Goal: Transaction & Acquisition: Purchase product/service

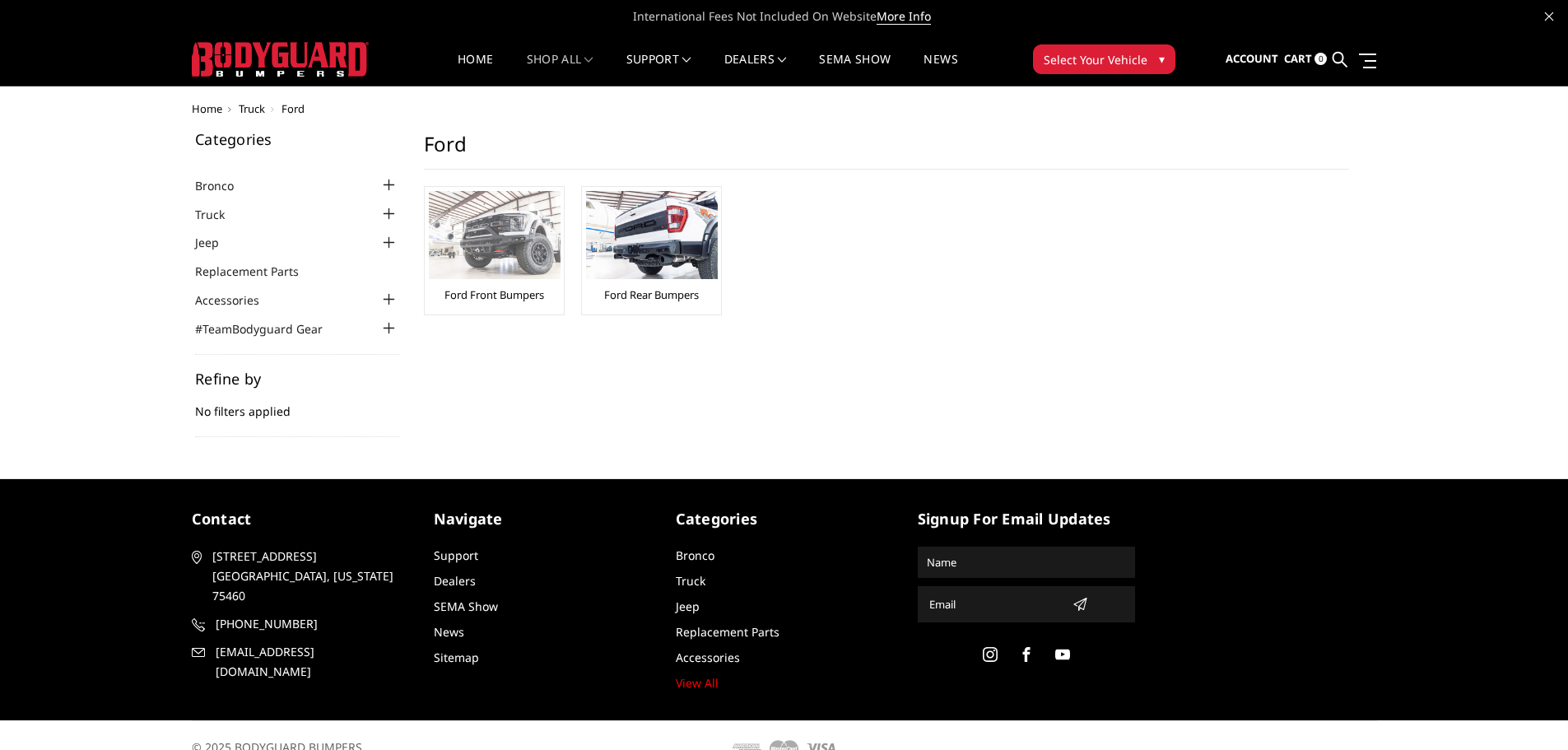
click at [461, 289] on link "Ford Front Bumpers" at bounding box center [495, 295] width 100 height 15
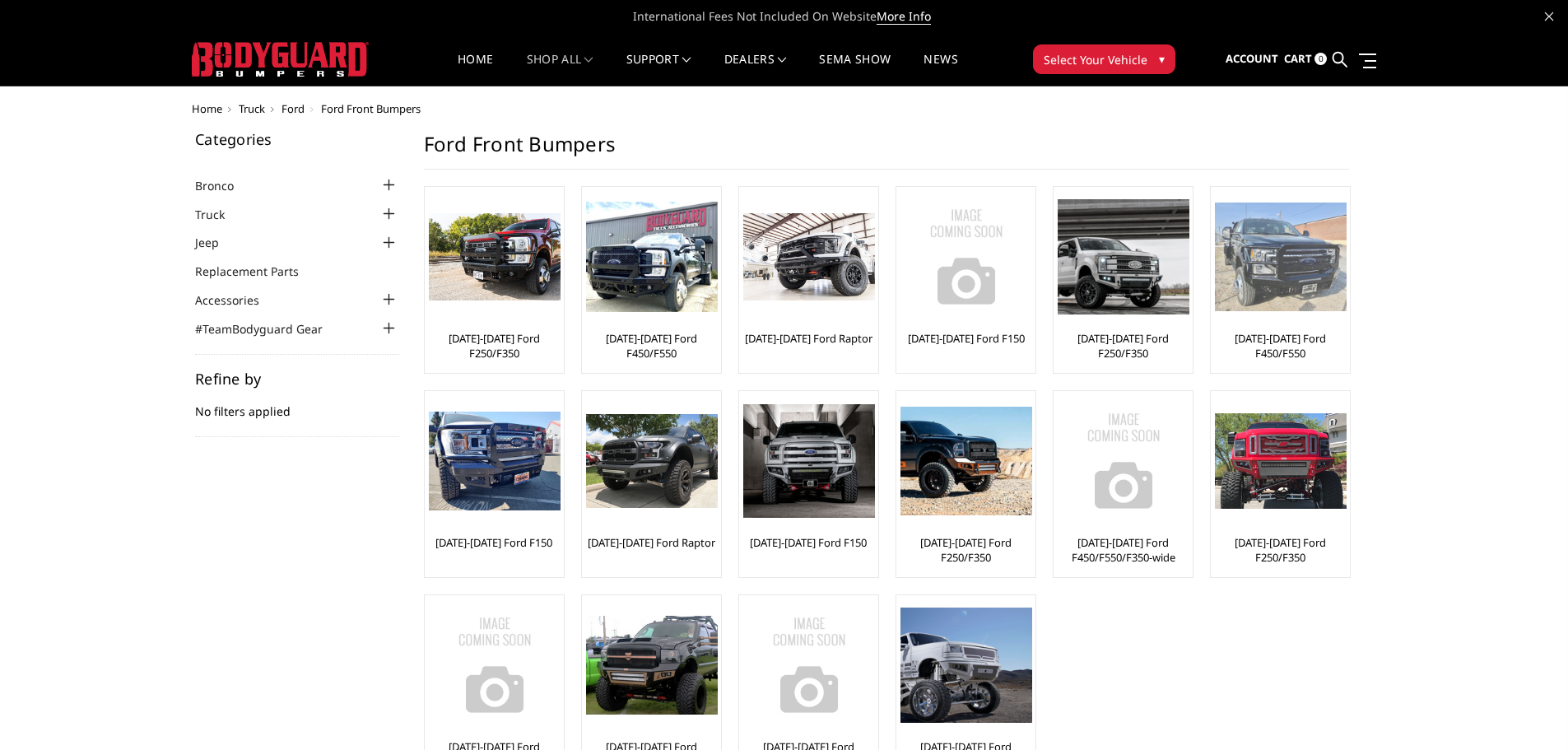
click at [1263, 261] on img at bounding box center [1281, 257] width 132 height 109
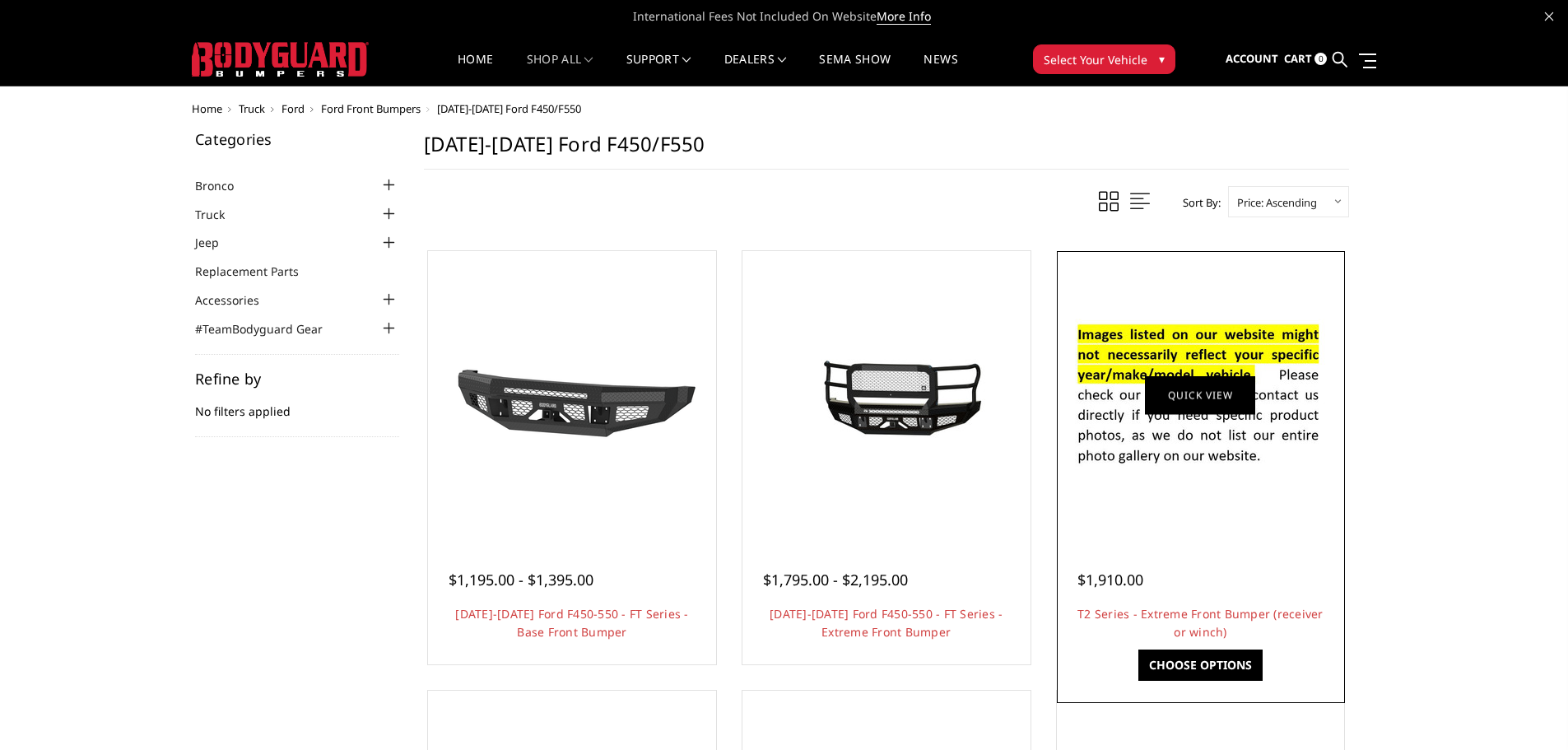
click at [1185, 400] on link "Quick view" at bounding box center [1200, 394] width 110 height 39
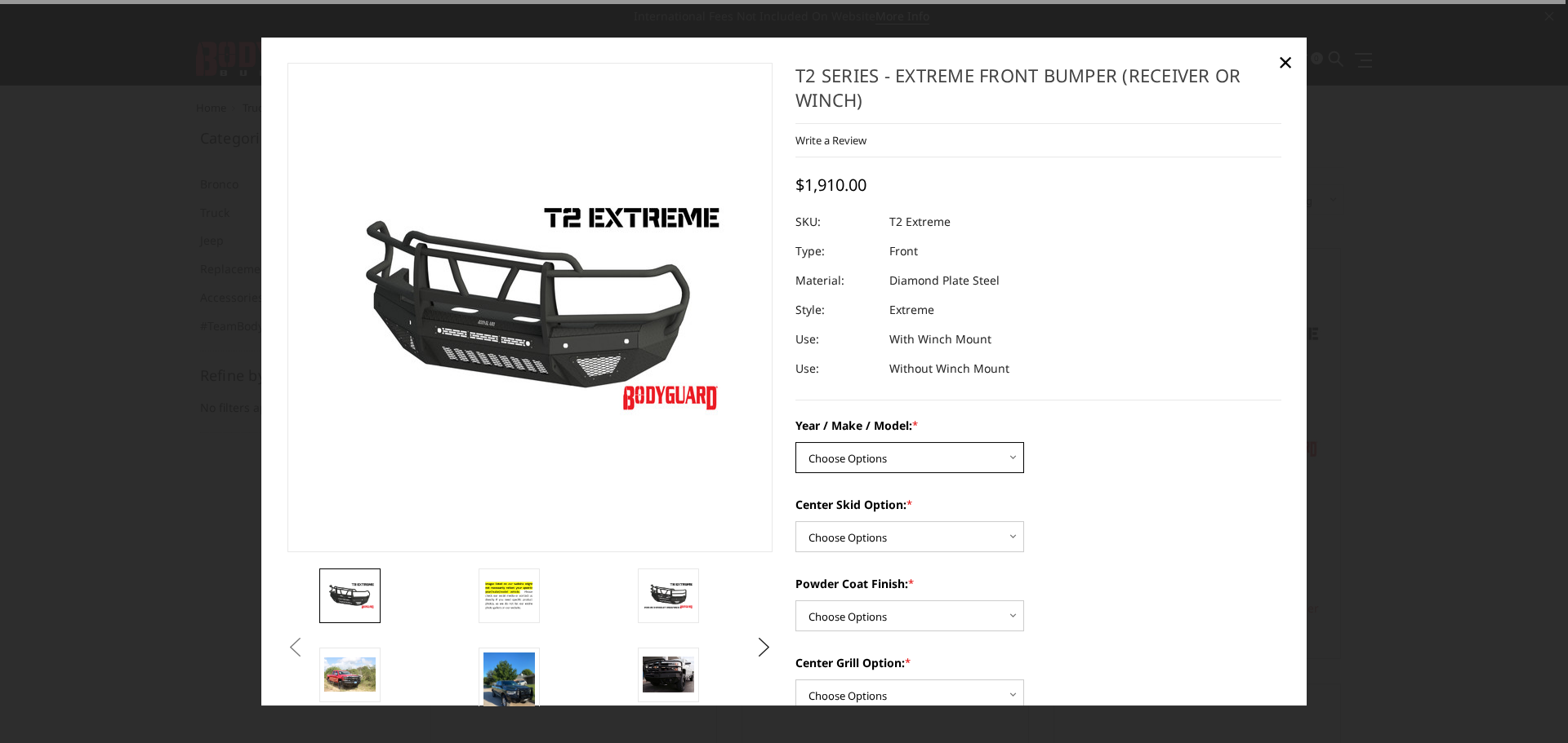
click at [875, 464] on select "Choose Options Chevrolet 19-21 1500 Chevrolet 15-19 2500 / 3500 Chevrolet 20-23…" at bounding box center [909, 457] width 229 height 31
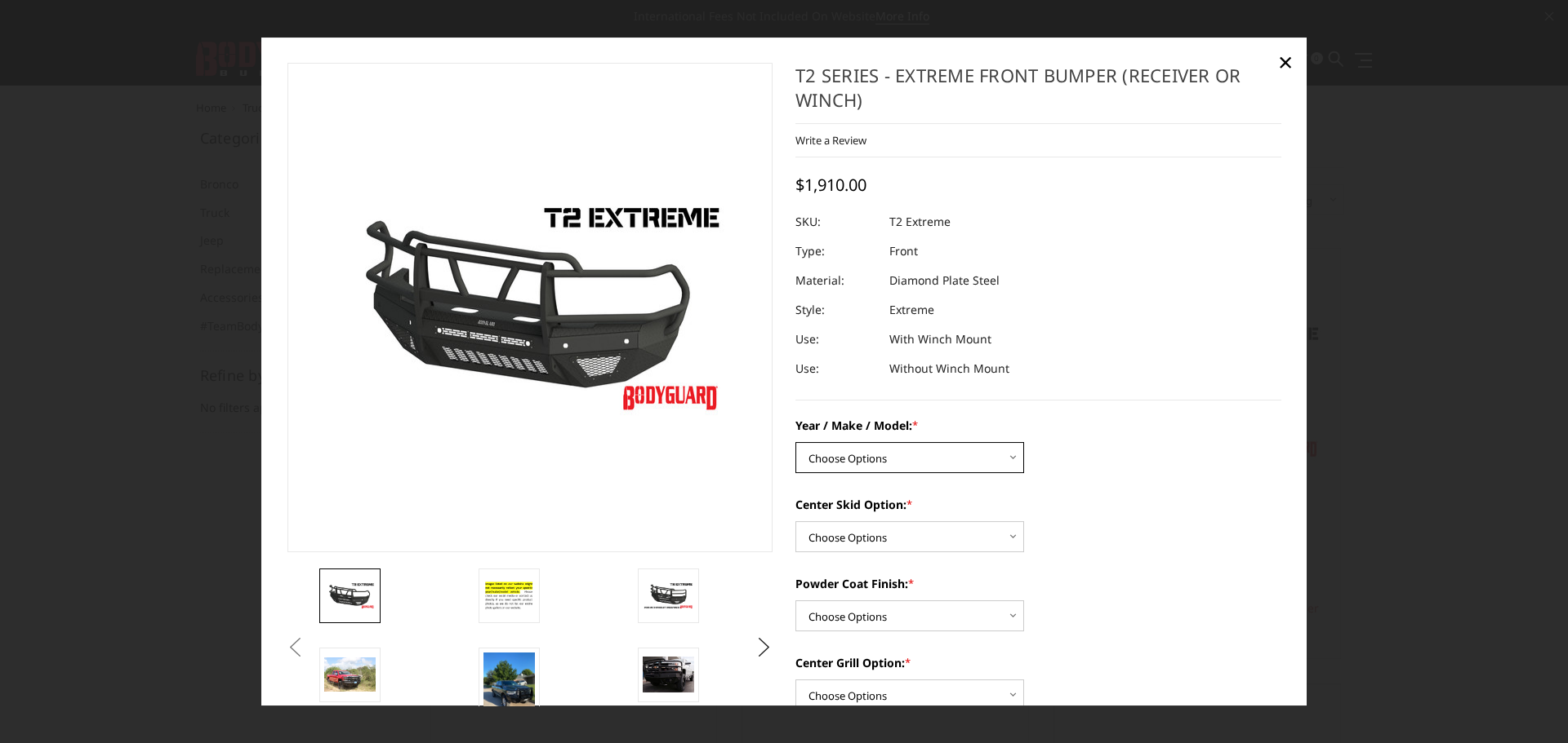
select select "1450"
click at [796, 442] on select "Choose Options Chevrolet 19-21 1500 Chevrolet 15-19 2500 / 3500 Chevrolet 20-23…" at bounding box center [909, 457] width 229 height 31
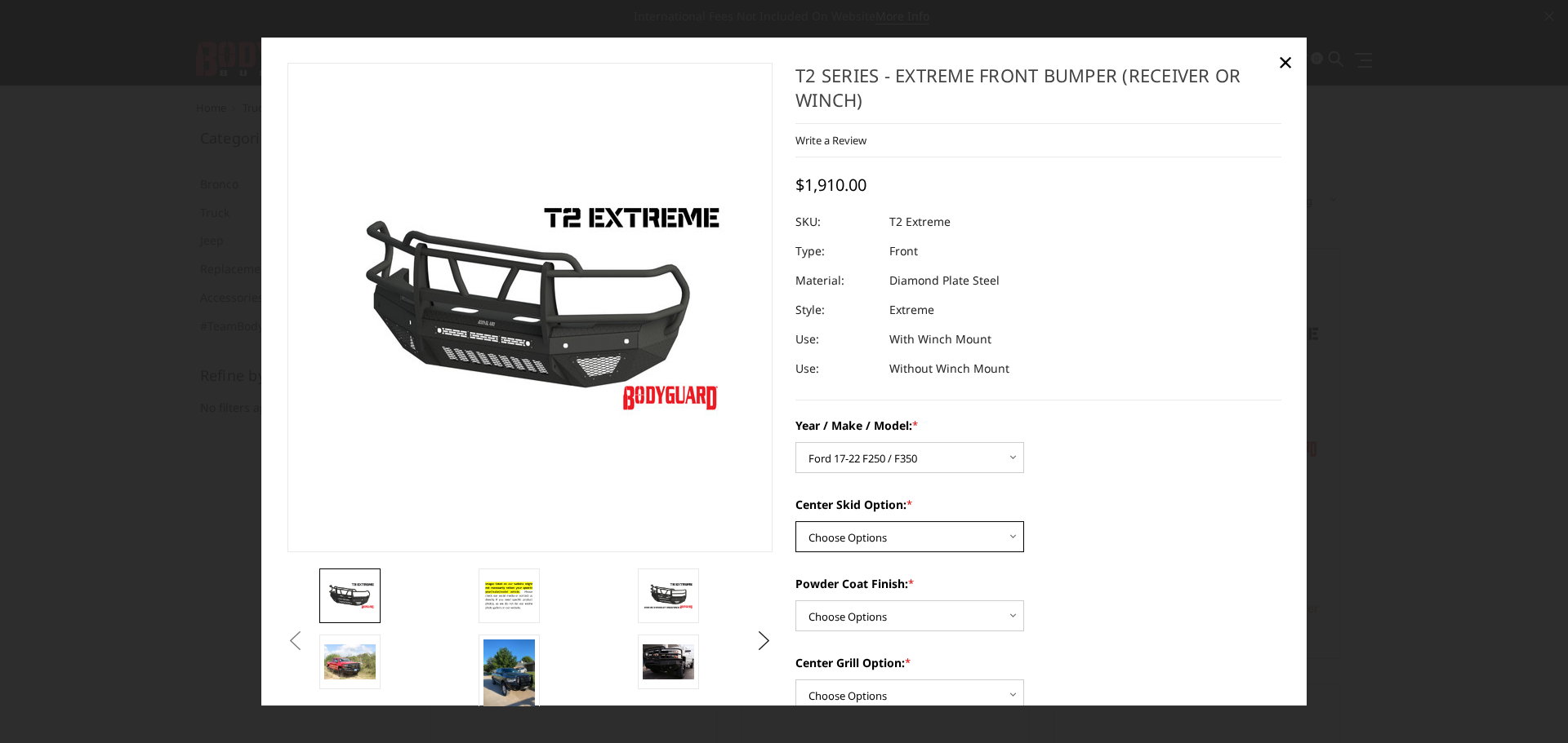
click at [884, 527] on select "Choose Options Standard center skid plate (included) Receiver tube Winch mount …" at bounding box center [909, 536] width 229 height 31
select select "624"
click at [796, 521] on select "Choose Options Standard center skid plate (included) Receiver tube Winch mount …" at bounding box center [909, 536] width 229 height 31
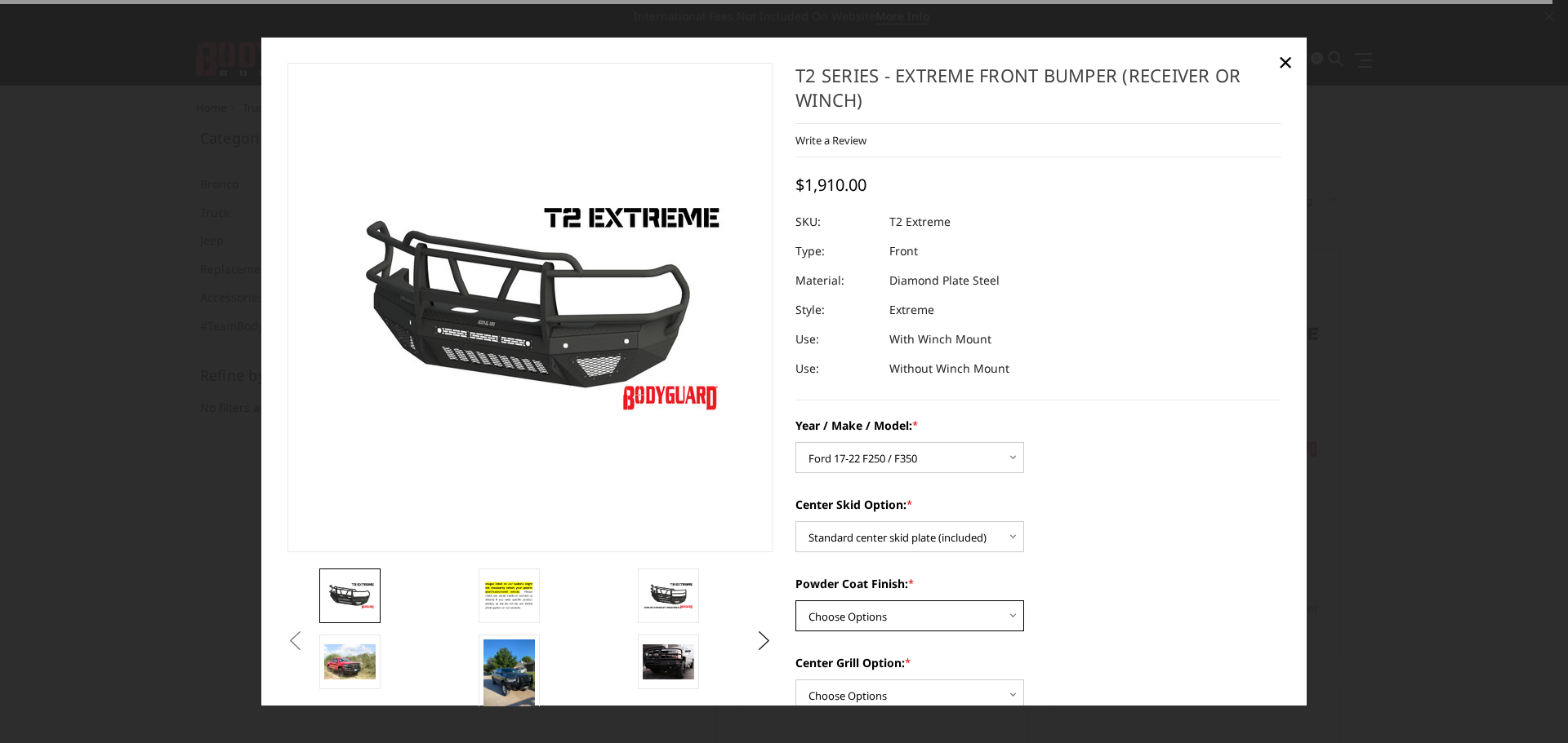
click at [871, 627] on select "Choose Options Bare metal Gloss Black Powder Coat Texture Black Powder Coat" at bounding box center [909, 615] width 229 height 31
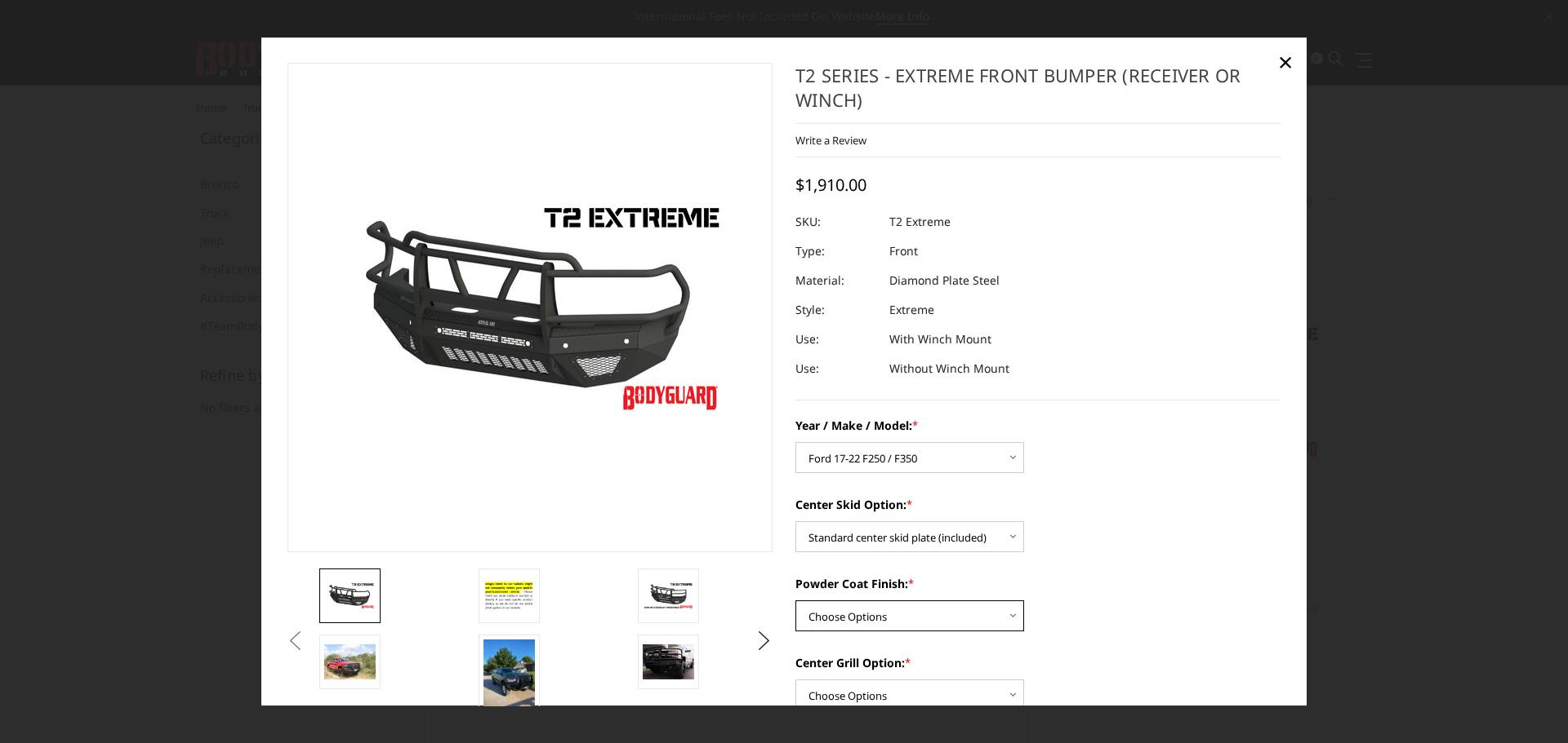
select select "667"
click at [796, 600] on select "Choose Options Bare metal Gloss Black Powder Coat Texture Black Powder Coat" at bounding box center [909, 615] width 229 height 31
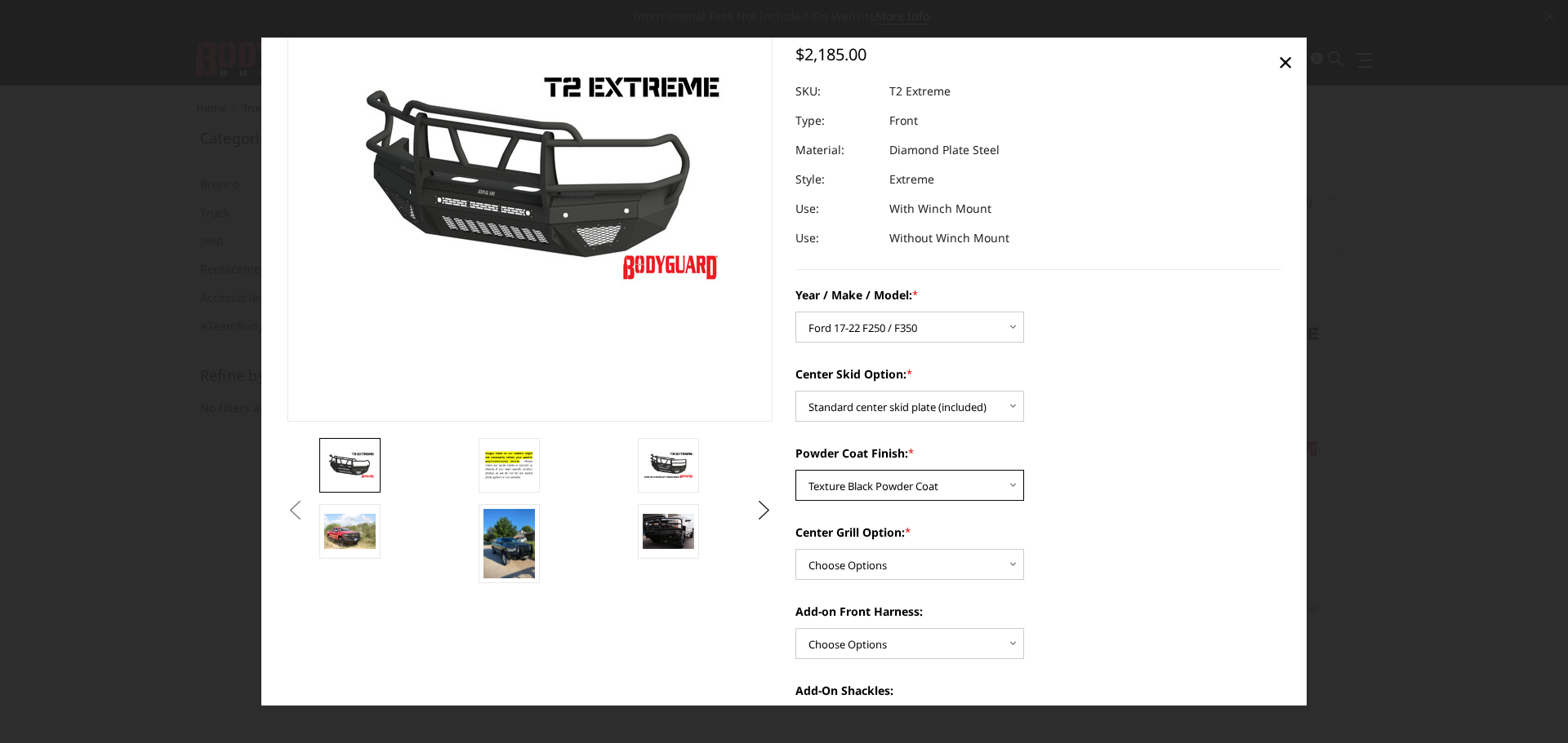
scroll to position [163, 0]
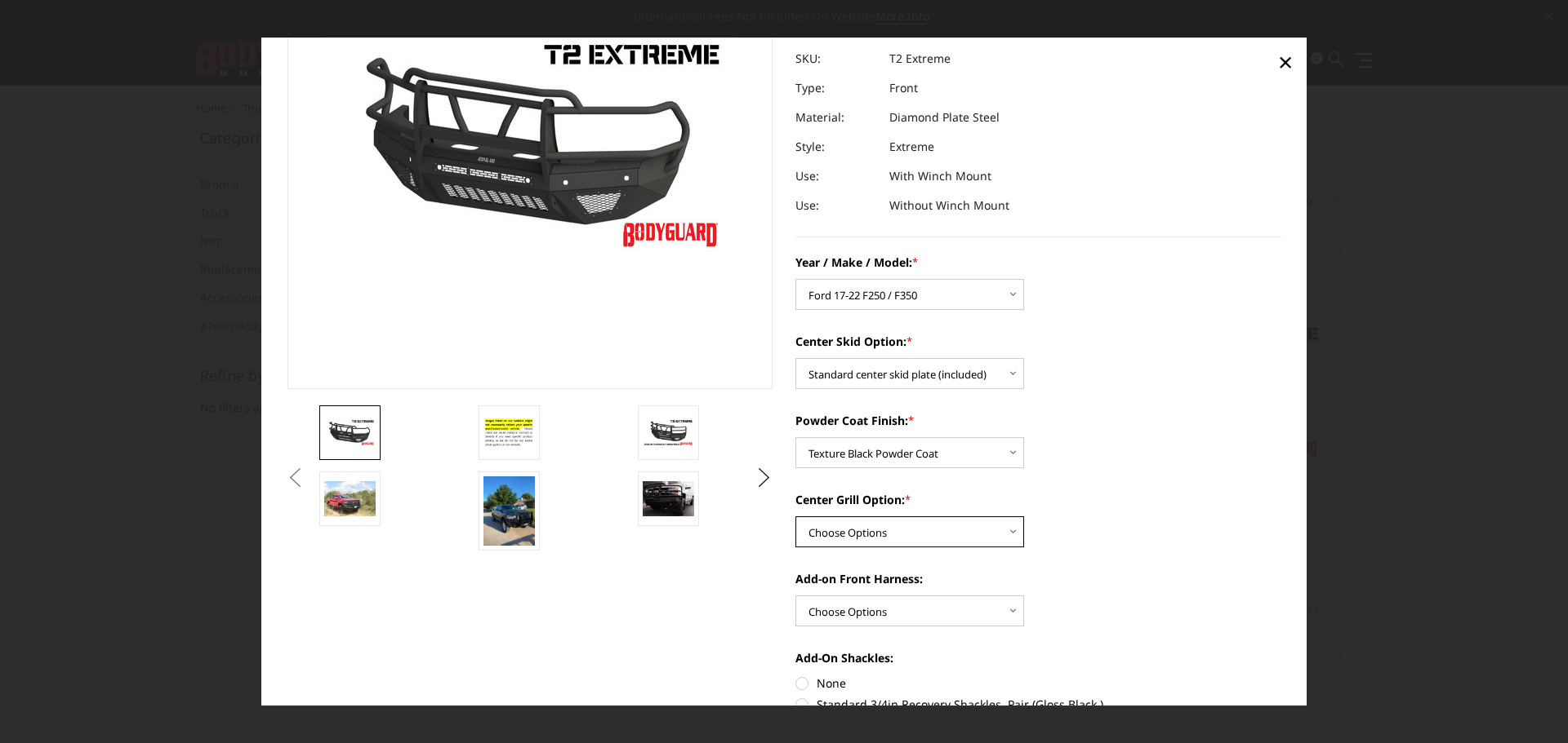
click at [864, 538] on select "Choose Options Add expanded metal in center grill Decline this option" at bounding box center [909, 531] width 229 height 31
select select "1080"
click at [796, 516] on select "Choose Options Add expanded metal in center grill Decline this option" at bounding box center [909, 531] width 229 height 31
click at [861, 605] on select "Choose Options WITH front camera harness WITHOUT front camera harness" at bounding box center [909, 611] width 229 height 31
select select "1695"
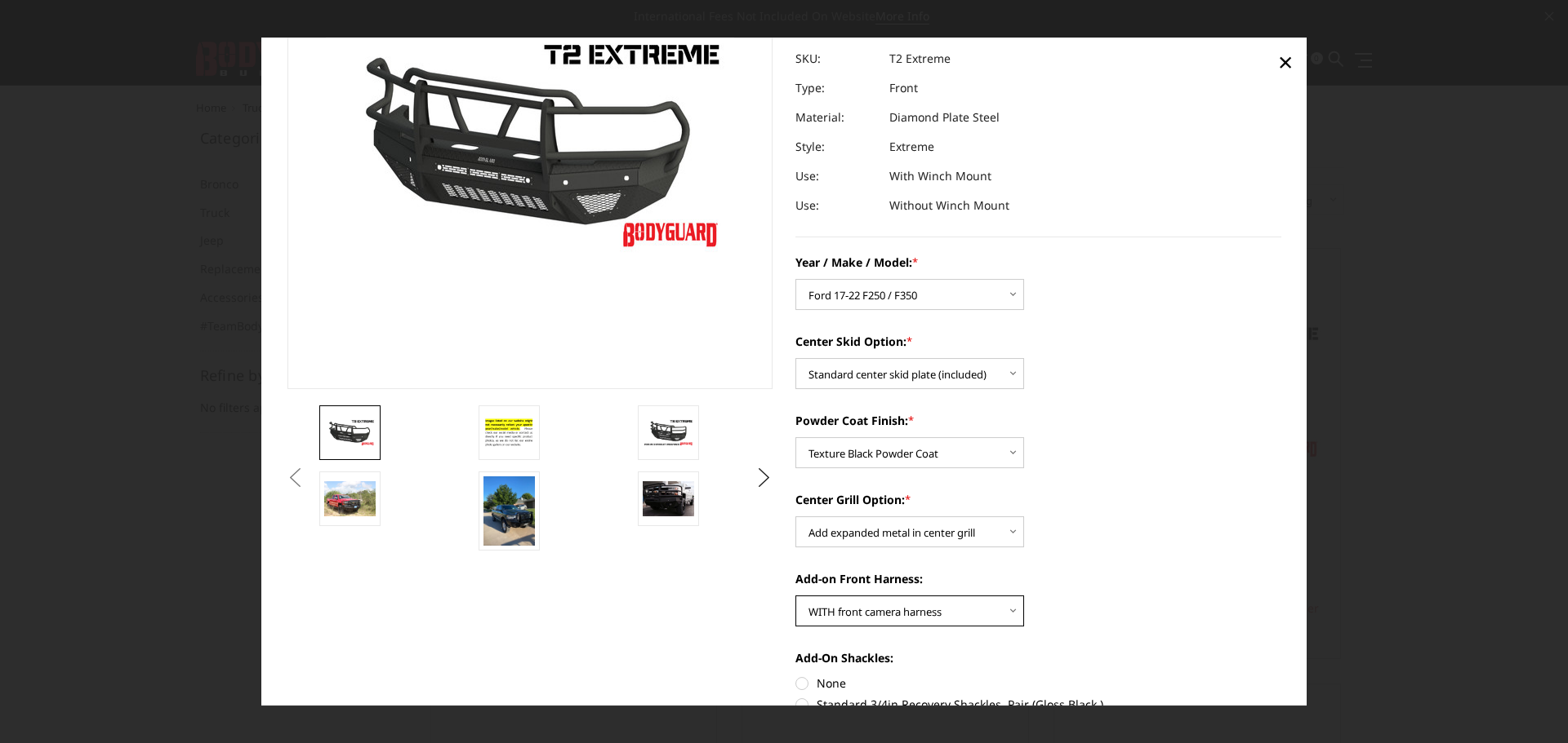
click at [796, 596] on select "Choose Options WITH front camera harness WITHOUT front camera harness" at bounding box center [909, 611] width 229 height 31
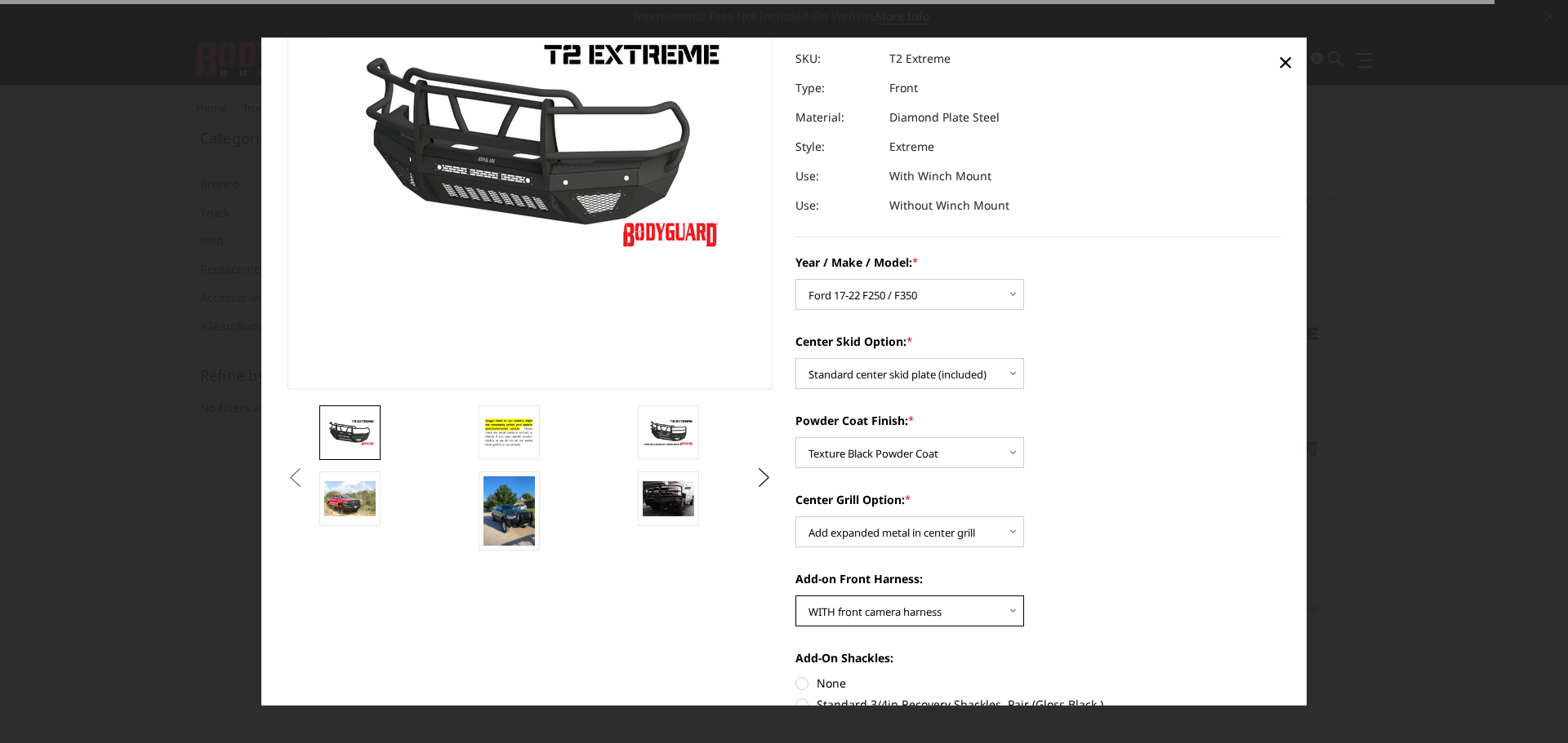
scroll to position [245, 0]
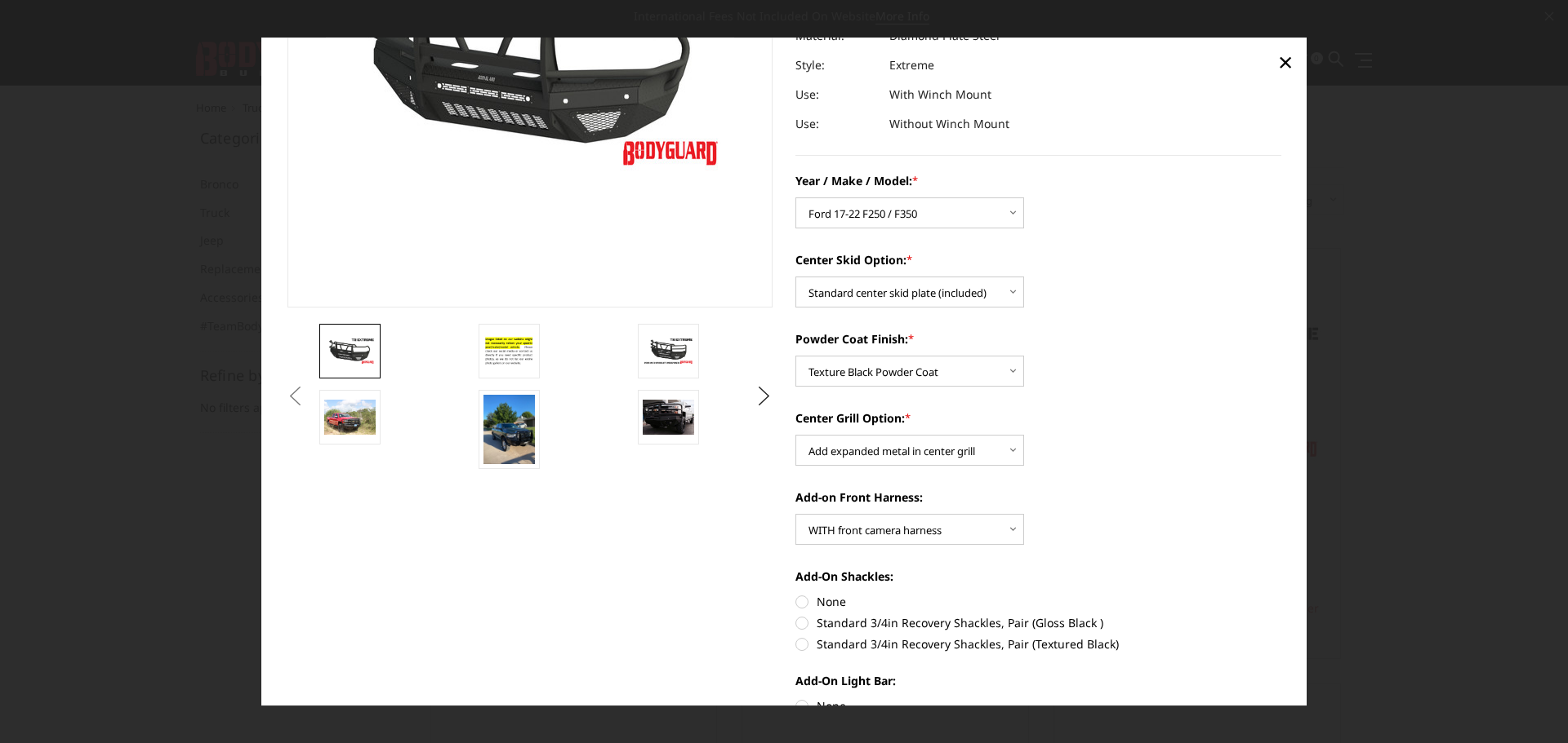
click at [801, 643] on label "Standard 3/4in Recovery Shackles, Pair (Textured Black)" at bounding box center [1038, 644] width 486 height 17
click at [1281, 615] on input "Standard 3/4in Recovery Shackles, Pair (Textured Black)" at bounding box center [1281, 614] width 1 height 1
radio input "true"
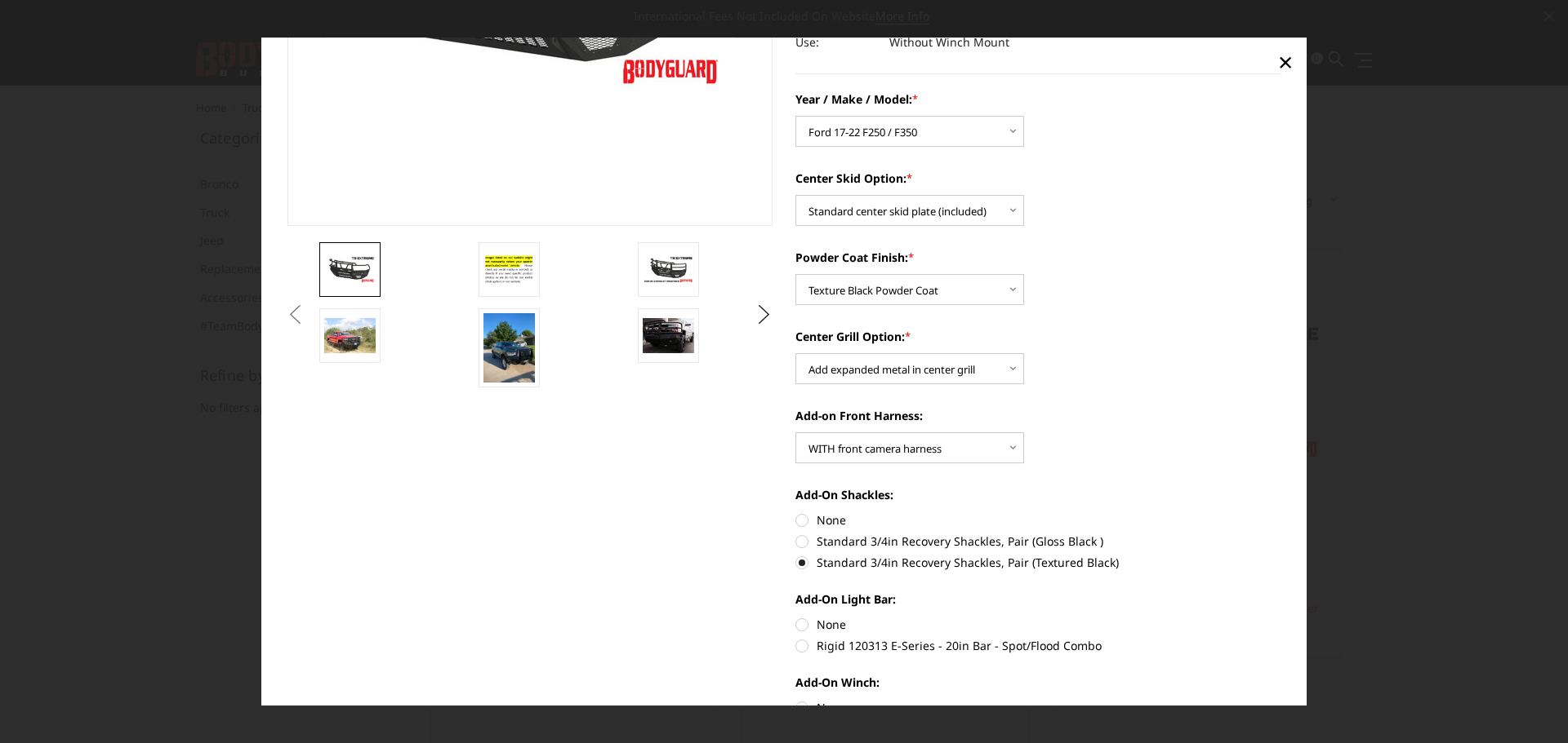
click at [802, 620] on label "None" at bounding box center [1038, 625] width 486 height 17
click at [796, 617] on input "None" at bounding box center [796, 616] width 1 height 1
radio input "true"
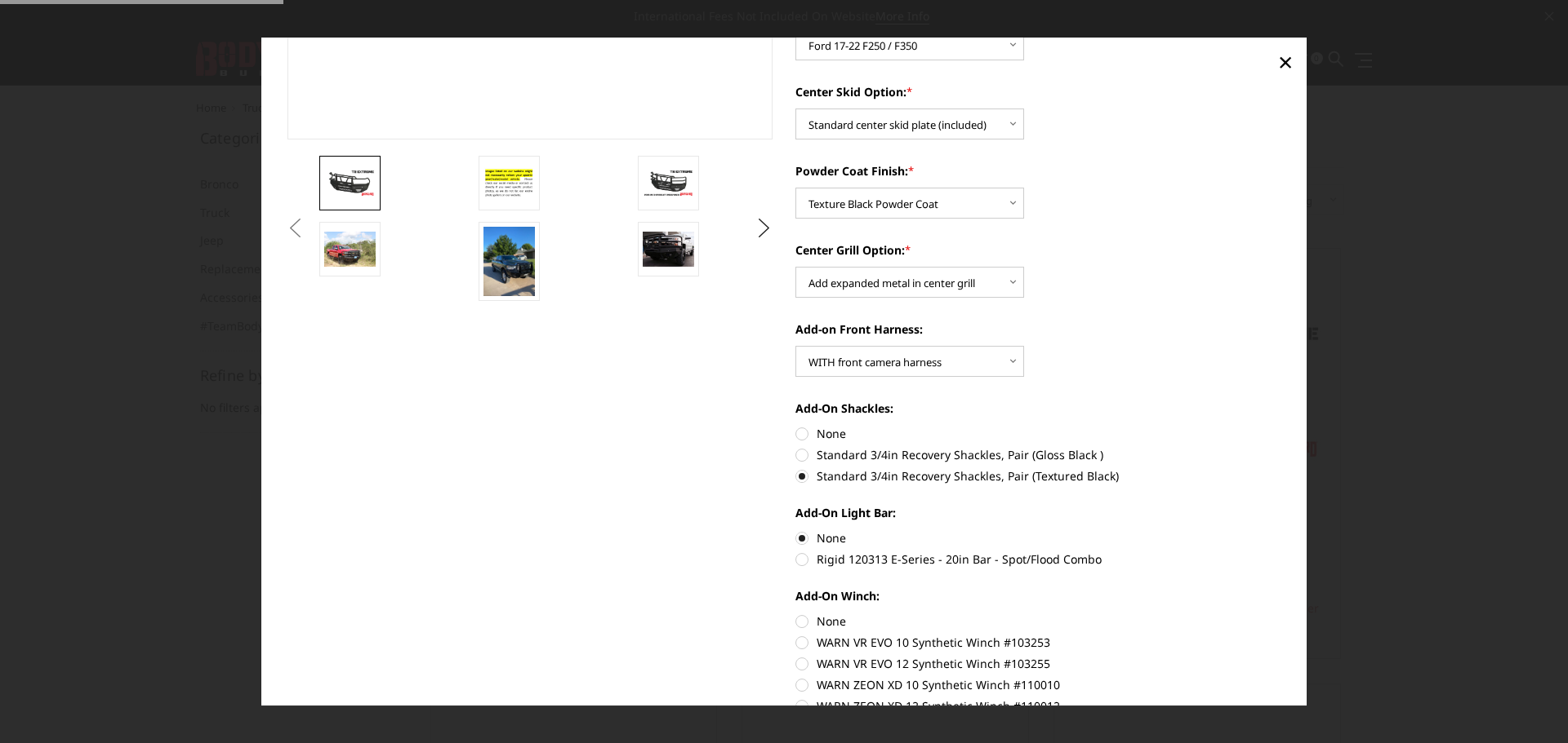
scroll to position [489, 0]
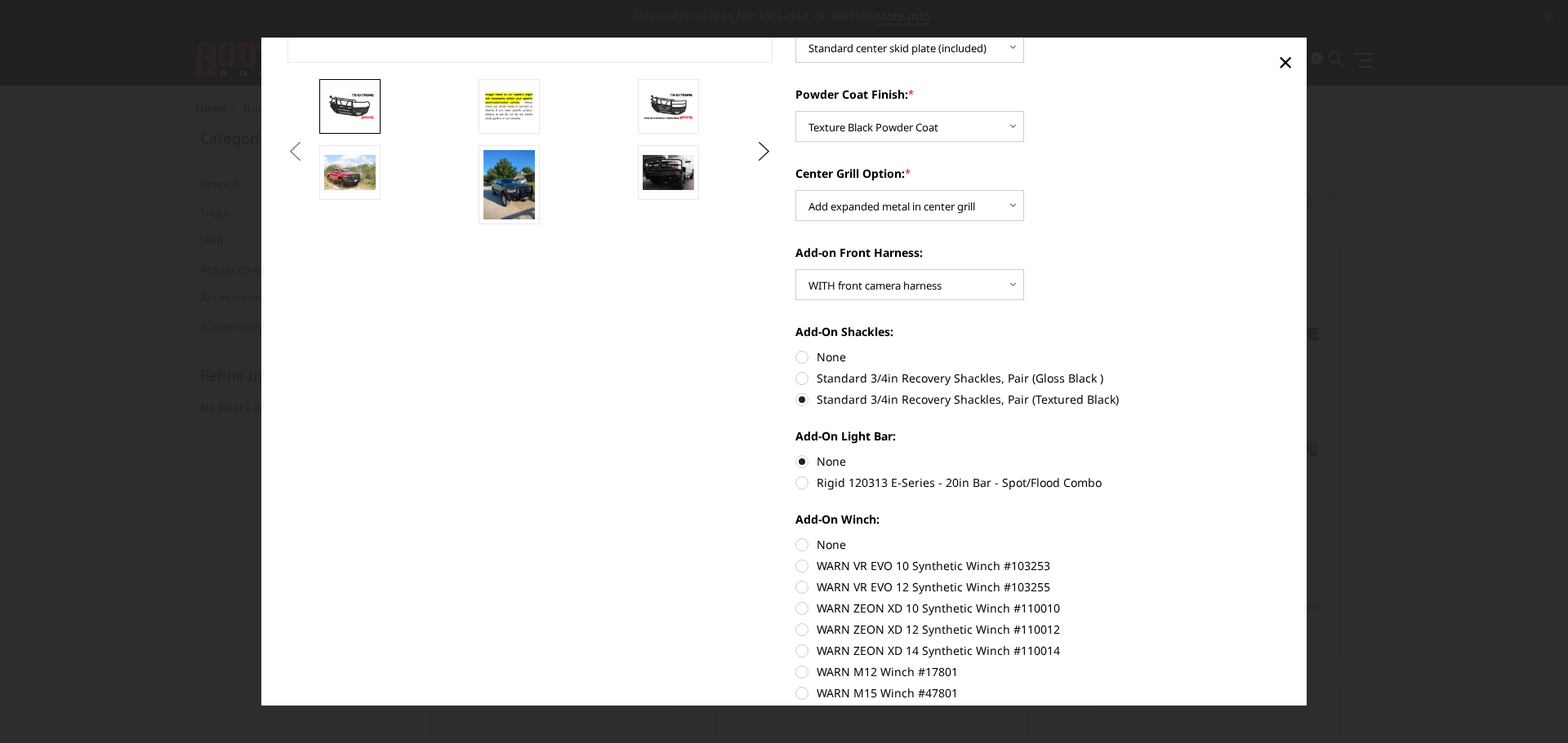
click at [796, 550] on label "None" at bounding box center [1038, 544] width 486 height 17
click at [796, 537] on input "None" at bounding box center [796, 536] width 1 height 1
radio input "true"
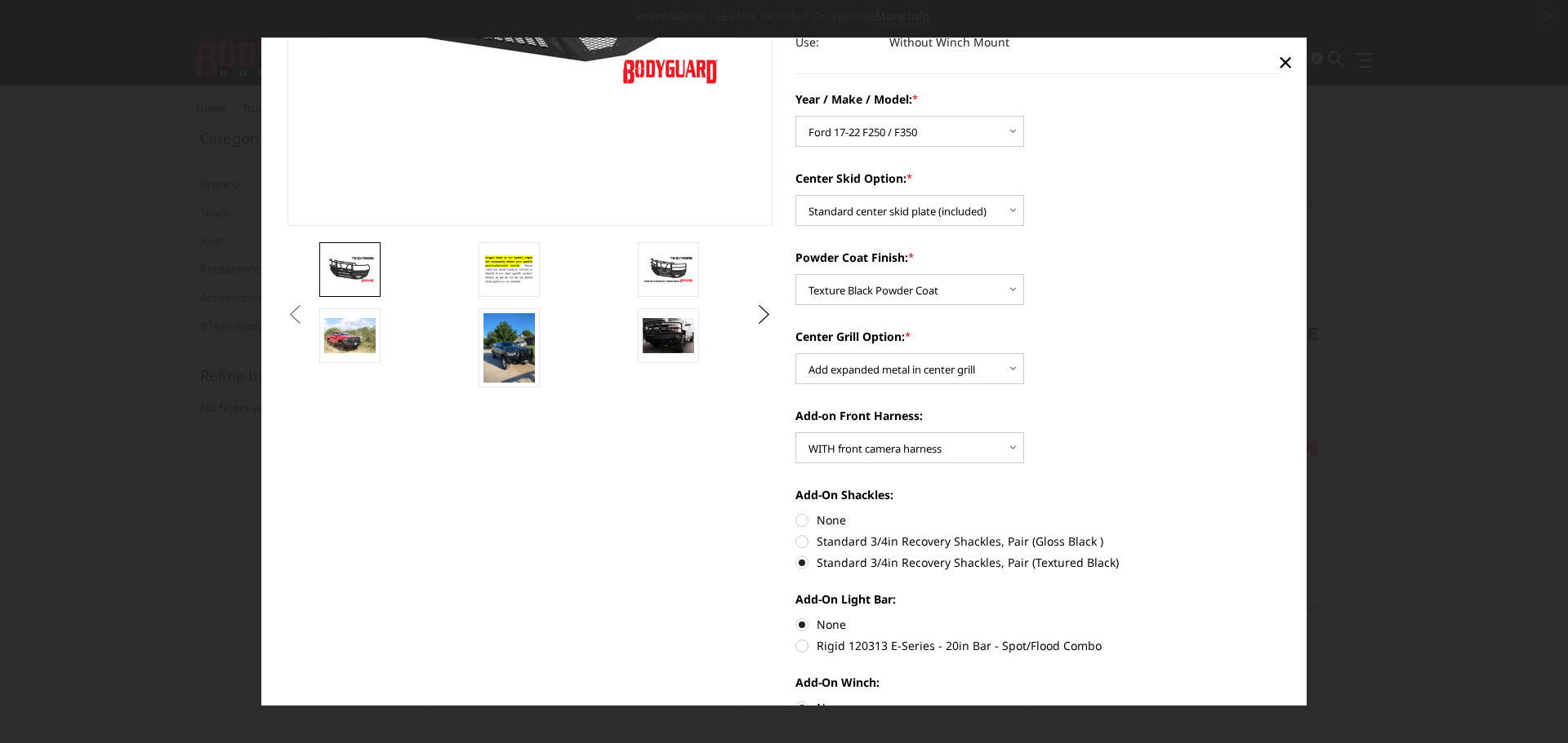
scroll to position [0, 0]
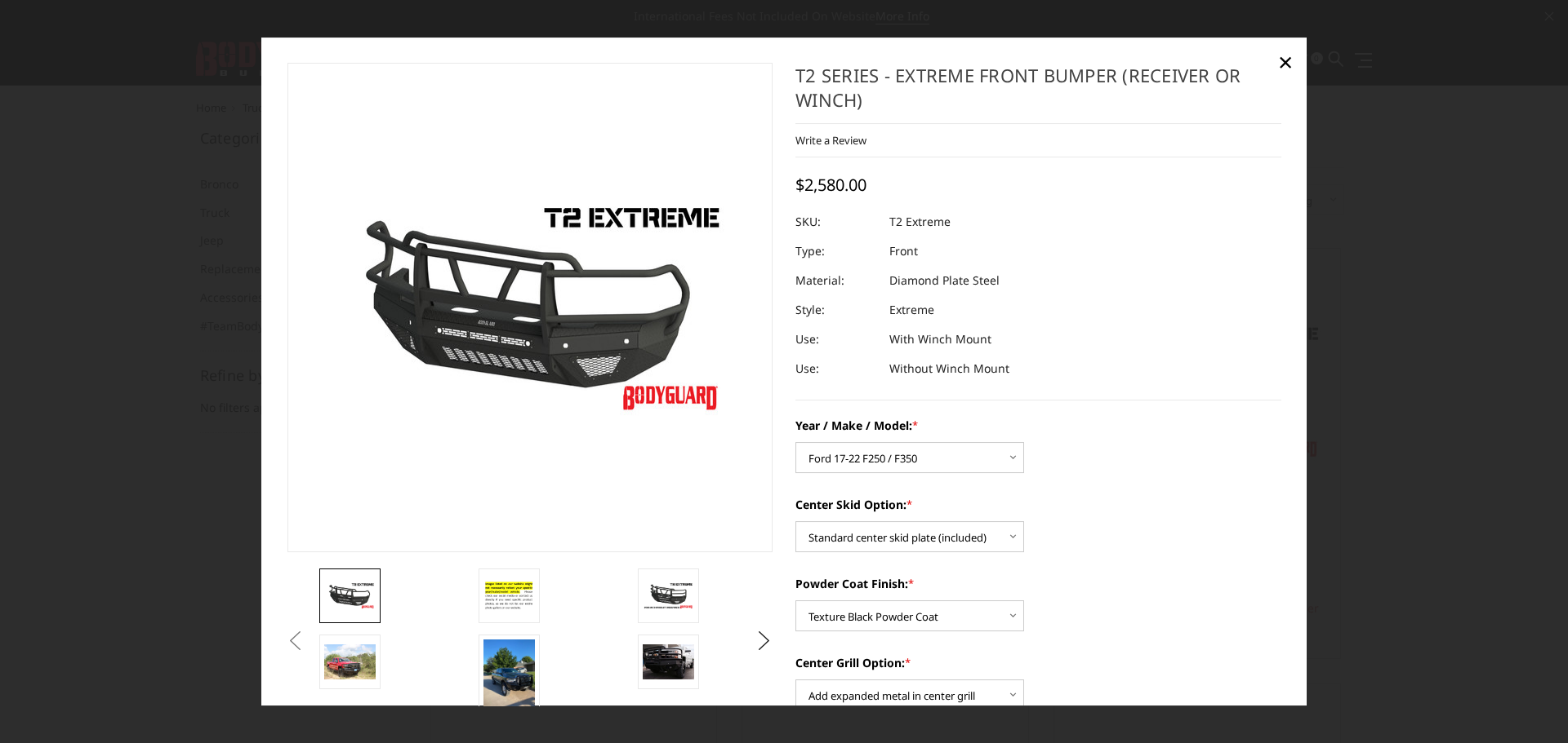
drag, startPoint x: 858, startPoint y: 105, endPoint x: 811, endPoint y: 87, distance: 50.3
click at [811, 87] on h1 "T2 Series - Extreme Front Bumper (receiver or winch)" at bounding box center [1038, 93] width 486 height 62
drag, startPoint x: 789, startPoint y: 68, endPoint x: 853, endPoint y: 98, distance: 70.7
click at [849, 95] on h1 "T2 Series - Extreme Front Bumper (receiver or winch)" at bounding box center [1038, 93] width 486 height 62
drag, startPoint x: 859, startPoint y: 101, endPoint x: 814, endPoint y: 91, distance: 46.1
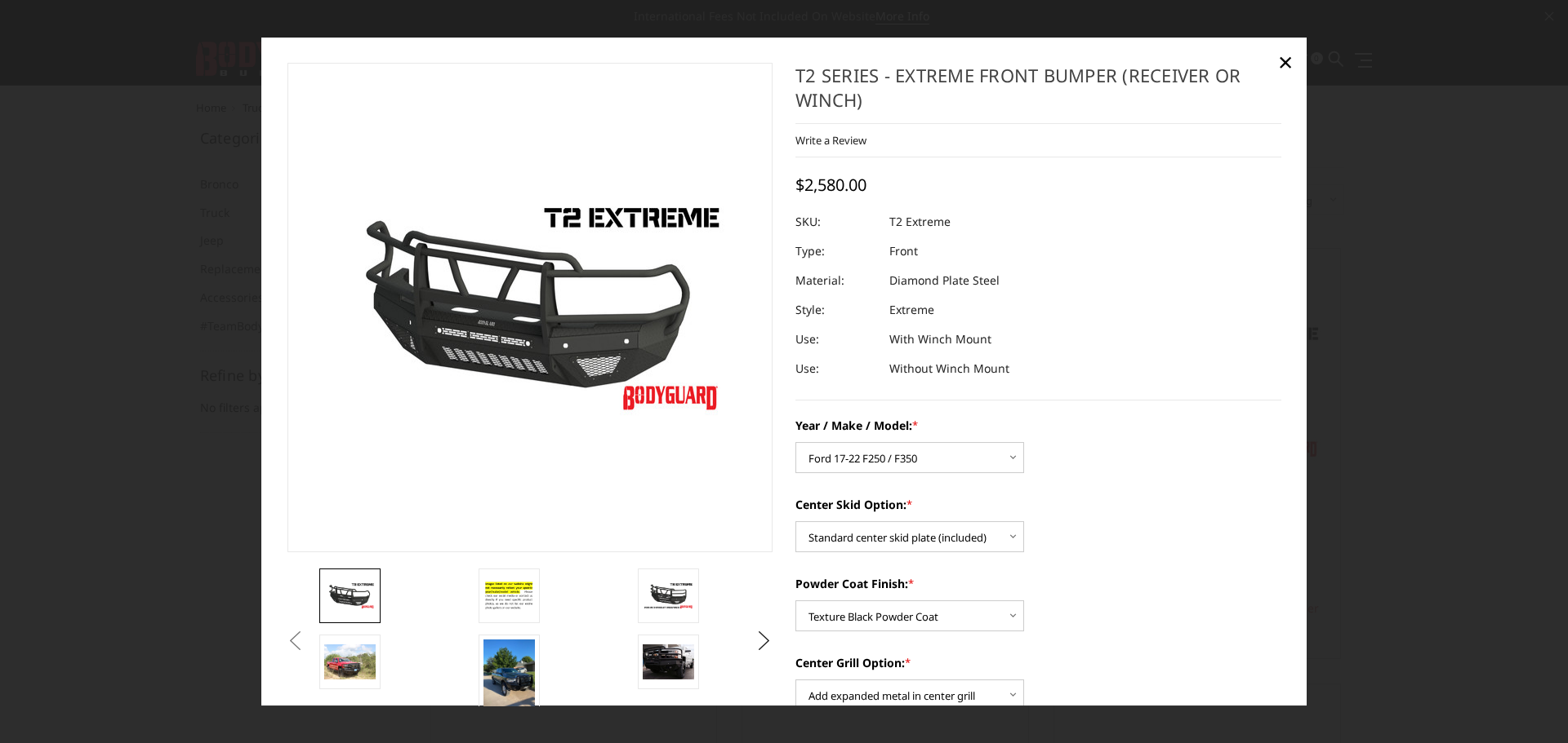
click at [815, 92] on h1 "T2 Series - Extreme Front Bumper (receiver or winch)" at bounding box center [1038, 93] width 486 height 62
click at [814, 90] on h1 "T2 Series - Extreme Front Bumper (receiver or winch)" at bounding box center [1038, 93] width 486 height 62
click at [813, 90] on h1 "T2 Series - Extreme Front Bumper (receiver or winch)" at bounding box center [1038, 93] width 486 height 62
click at [814, 90] on h1 "T2 Series - Extreme Front Bumper (receiver or winch)" at bounding box center [1038, 93] width 486 height 62
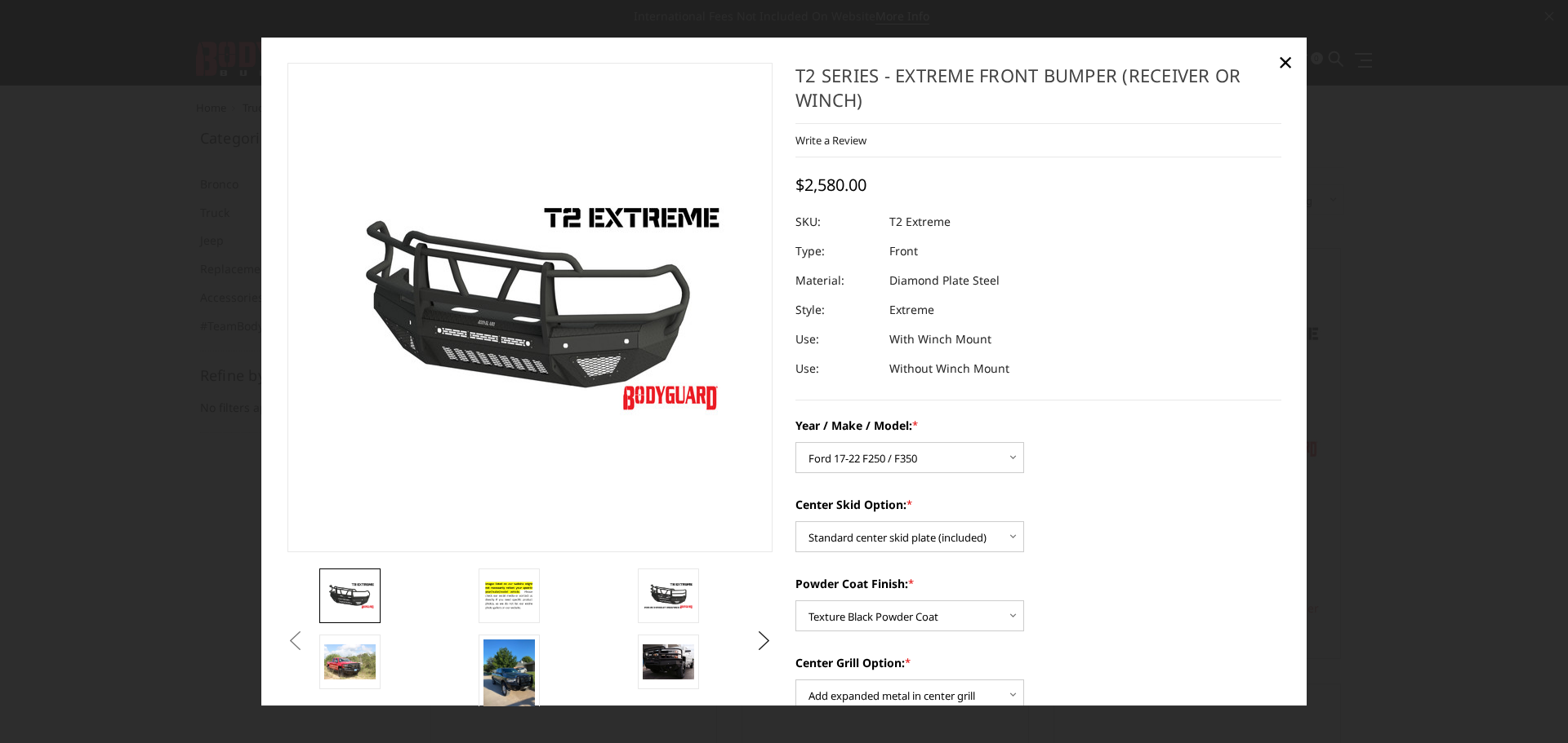
click at [814, 90] on h1 "T2 Series - Extreme Front Bumper (receiver or winch)" at bounding box center [1038, 93] width 486 height 62
click at [848, 95] on h1 "T2 Series - Extreme Front Bumper (receiver or winch)" at bounding box center [1038, 93] width 486 height 62
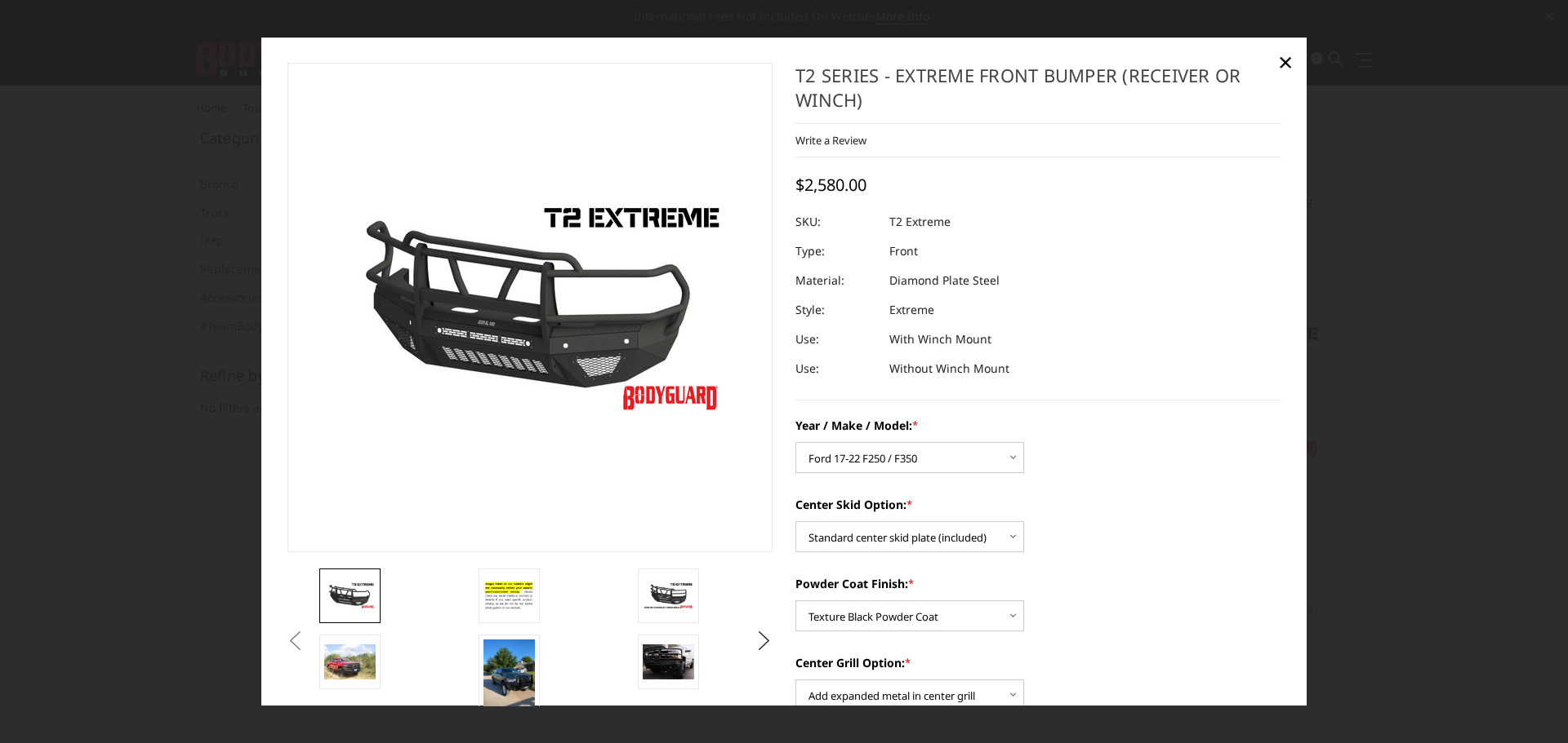
drag, startPoint x: 848, startPoint y: 95, endPoint x: 778, endPoint y: 82, distance: 71.2
click at [784, 82] on section "T2 Series - Extreme Front Bumper (receiver or winch) Write a Review Write a Rev…" at bounding box center [1037, 708] width 508 height 1291
drag, startPoint x: 788, startPoint y: 69, endPoint x: 849, endPoint y: 102, distance: 69.4
click at [849, 102] on section "T2 Series - Extreme Front Bumper (receiver or winch) Write a Review Write a Rev…" at bounding box center [1037, 708] width 508 height 1291
drag, startPoint x: 797, startPoint y: 76, endPoint x: 867, endPoint y: 113, distance: 79.2
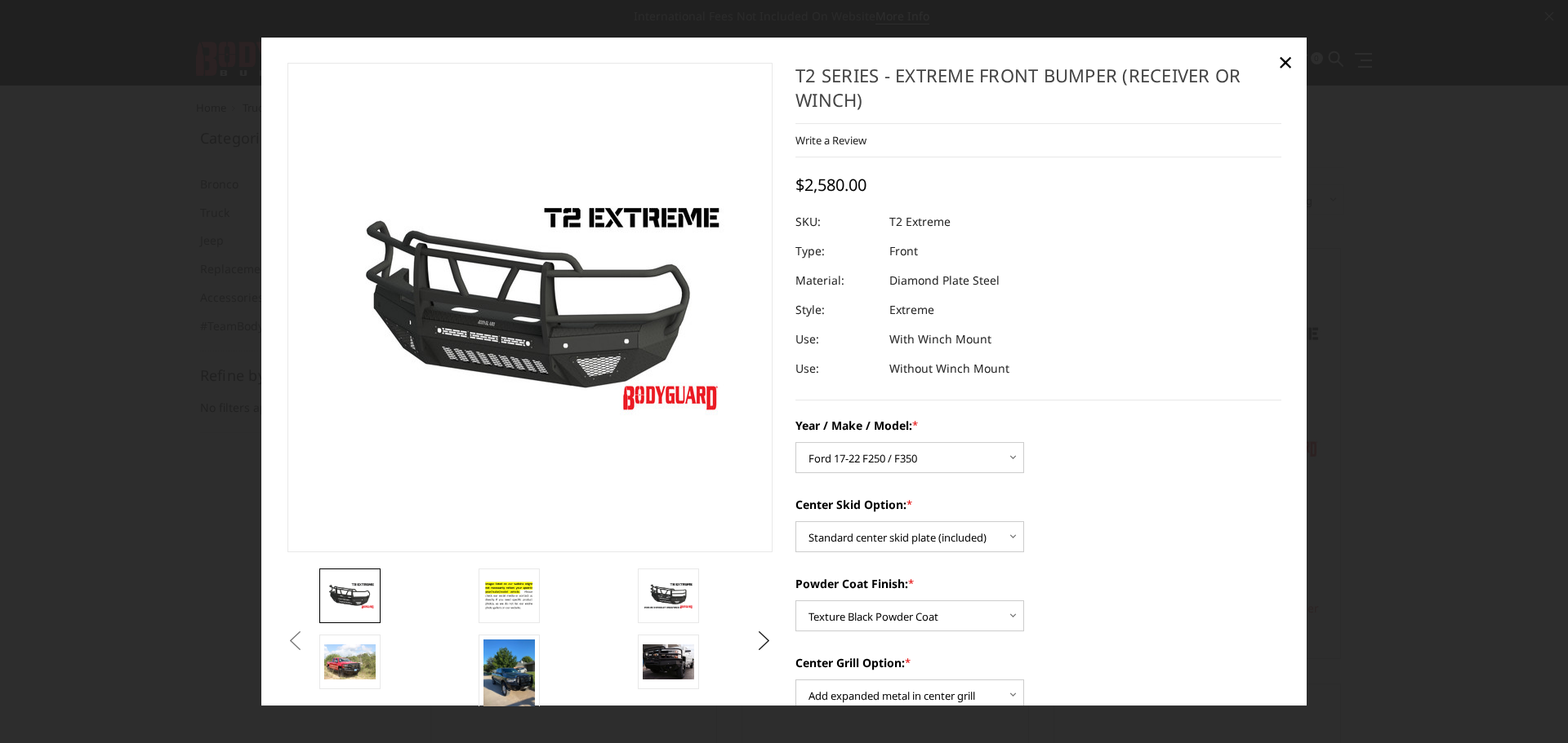
click at [867, 113] on h1 "T2 Series - Extreme Front Bumper (receiver or winch)" at bounding box center [1038, 93] width 486 height 62
drag, startPoint x: 810, startPoint y: 80, endPoint x: 900, endPoint y: 117, distance: 97.3
click at [901, 117] on h1 "T2 Series - Extreme Front Bumper (receiver or winch)" at bounding box center [1038, 93] width 486 height 62
click at [1280, 67] on span "×" at bounding box center [1285, 62] width 15 height 35
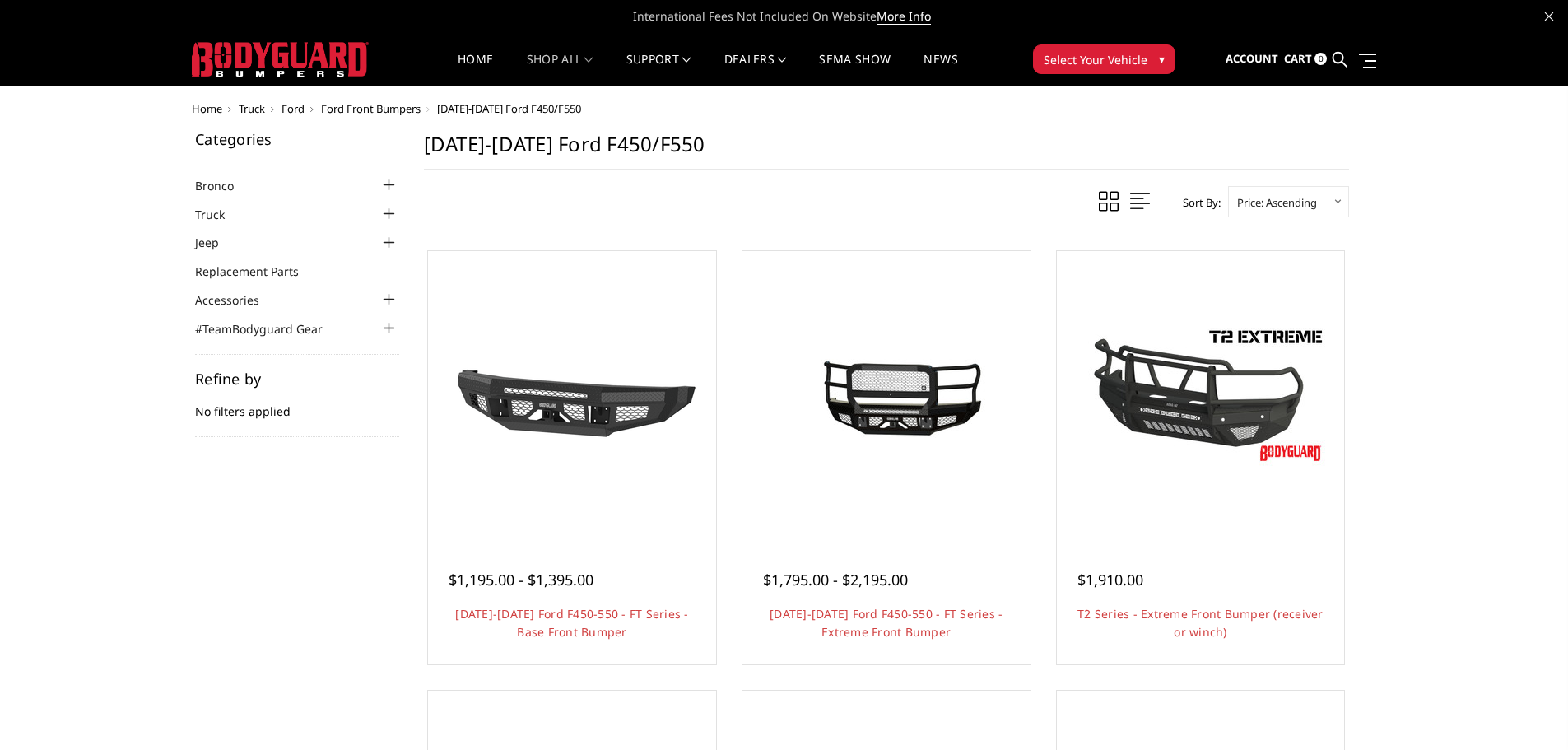
click at [388, 215] on div at bounding box center [389, 214] width 20 height 20
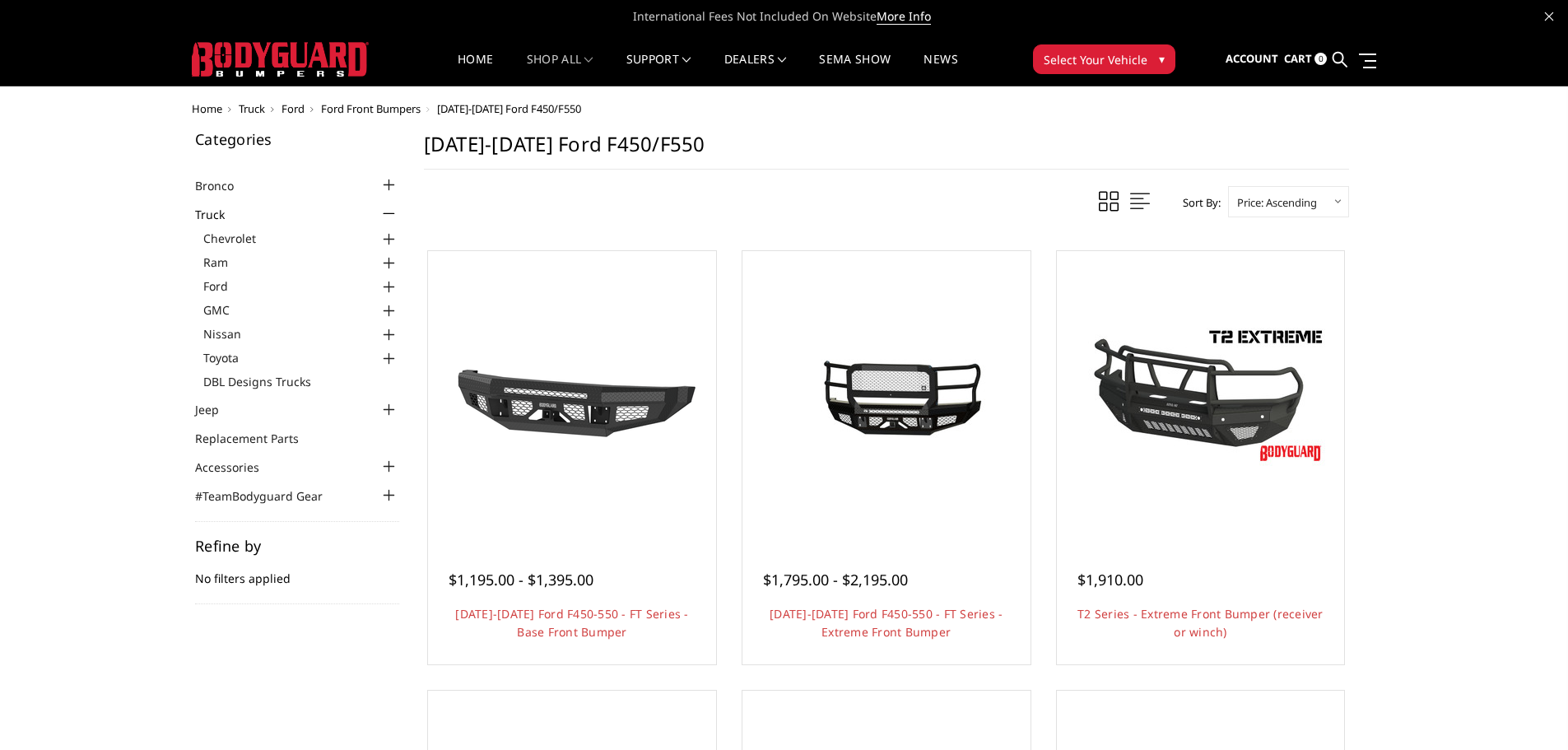
click at [387, 286] on div at bounding box center [389, 287] width 20 height 20
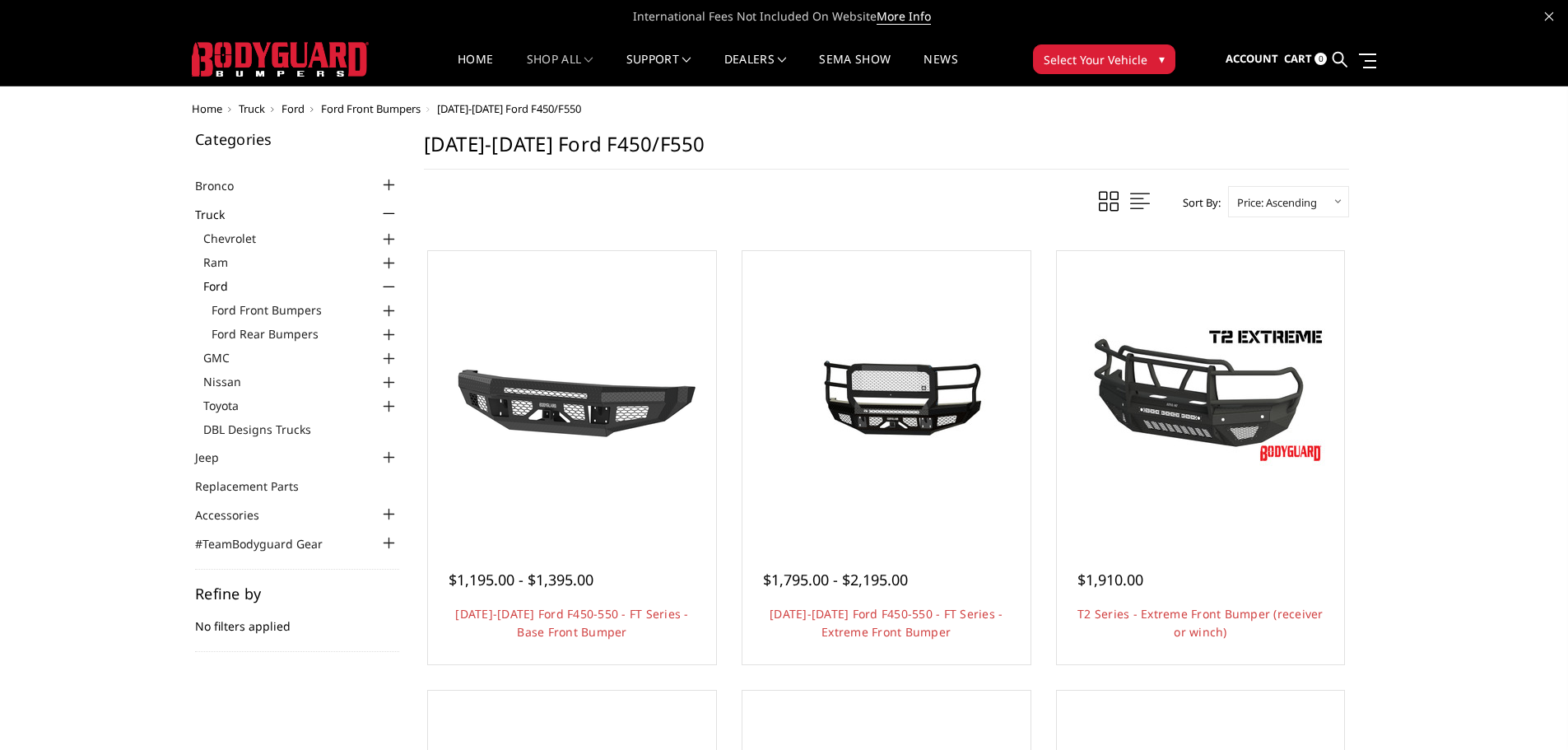
click at [389, 336] on div at bounding box center [389, 335] width 20 height 20
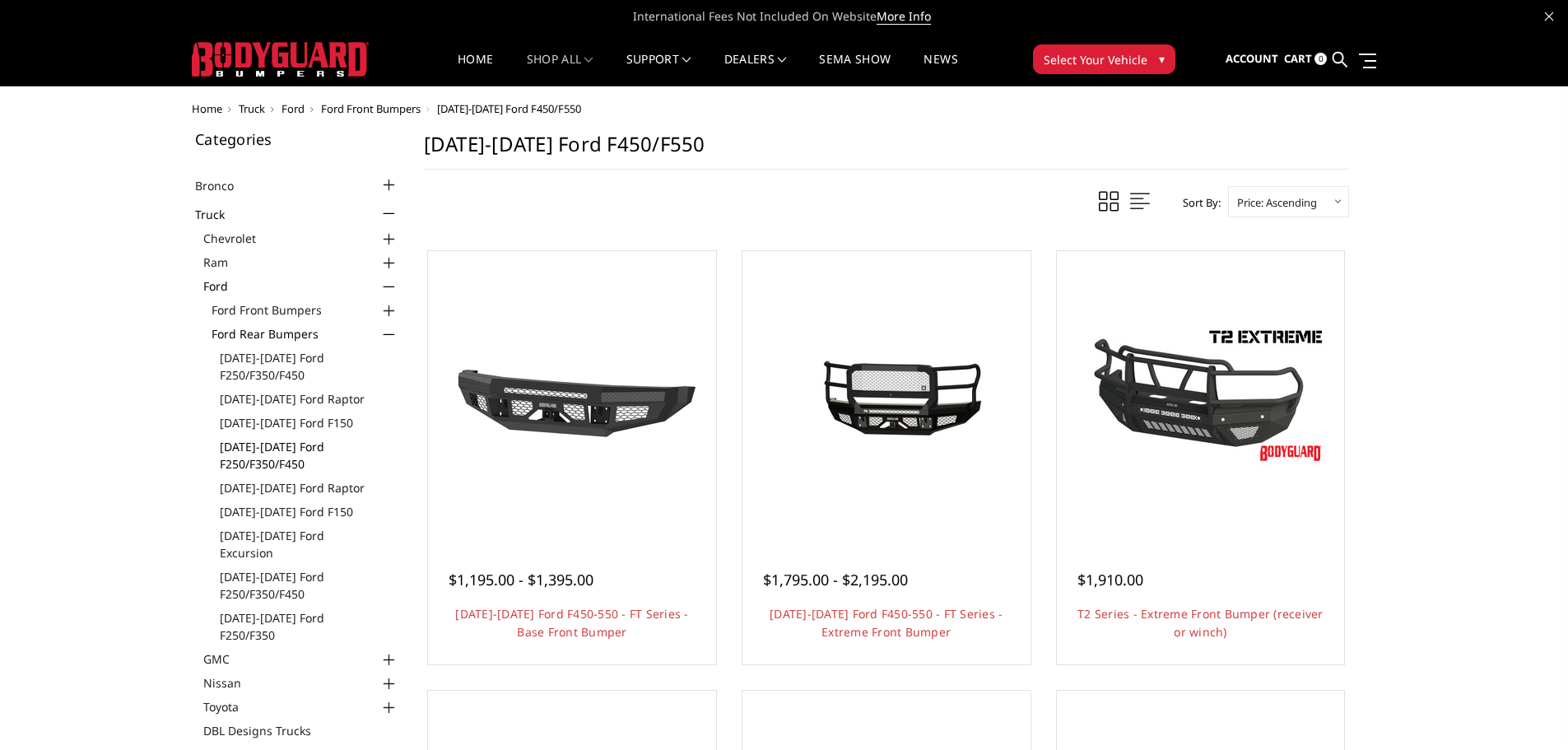
click at [278, 458] on link "[DATE]-[DATE] Ford F250/F350/F450" at bounding box center [309, 455] width 180 height 35
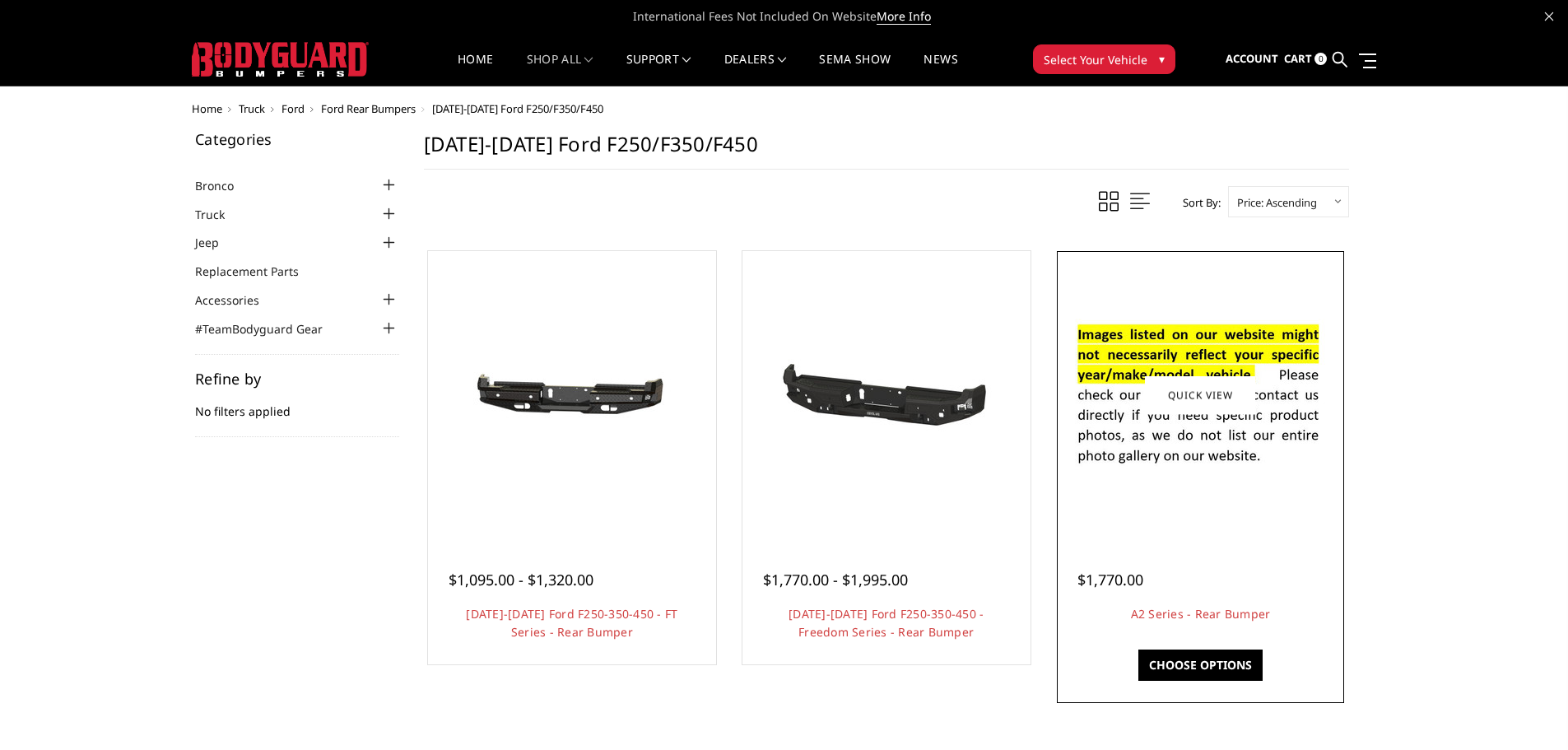
click at [1139, 467] on img at bounding box center [1200, 395] width 263 height 180
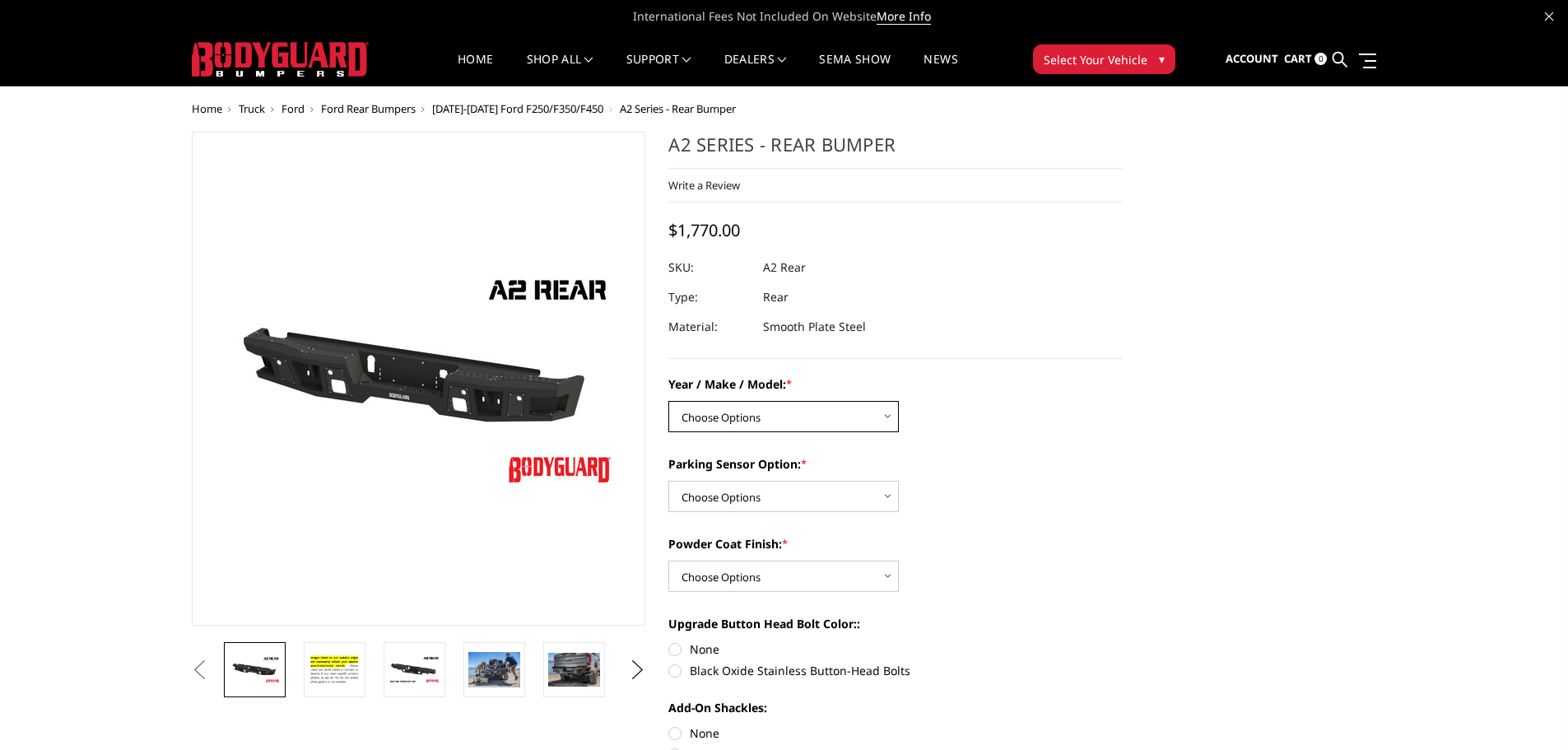
click at [878, 422] on select "Choose Options Chevrolet/GMC 20-24 2500 / 3500 Chevrolet/GMC 15-19 2500 / 3500 …" at bounding box center [784, 416] width 230 height 31
select select "1467"
click at [669, 401] on select "Choose Options Chevrolet/GMC 20-24 2500 / 3500 Chevrolet/GMC 15-19 2500 / 3500 …" at bounding box center [784, 416] width 230 height 31
click at [771, 497] on select "Choose Options Yes - With sensor cutouts No - Without sensor cutouts" at bounding box center [784, 496] width 230 height 31
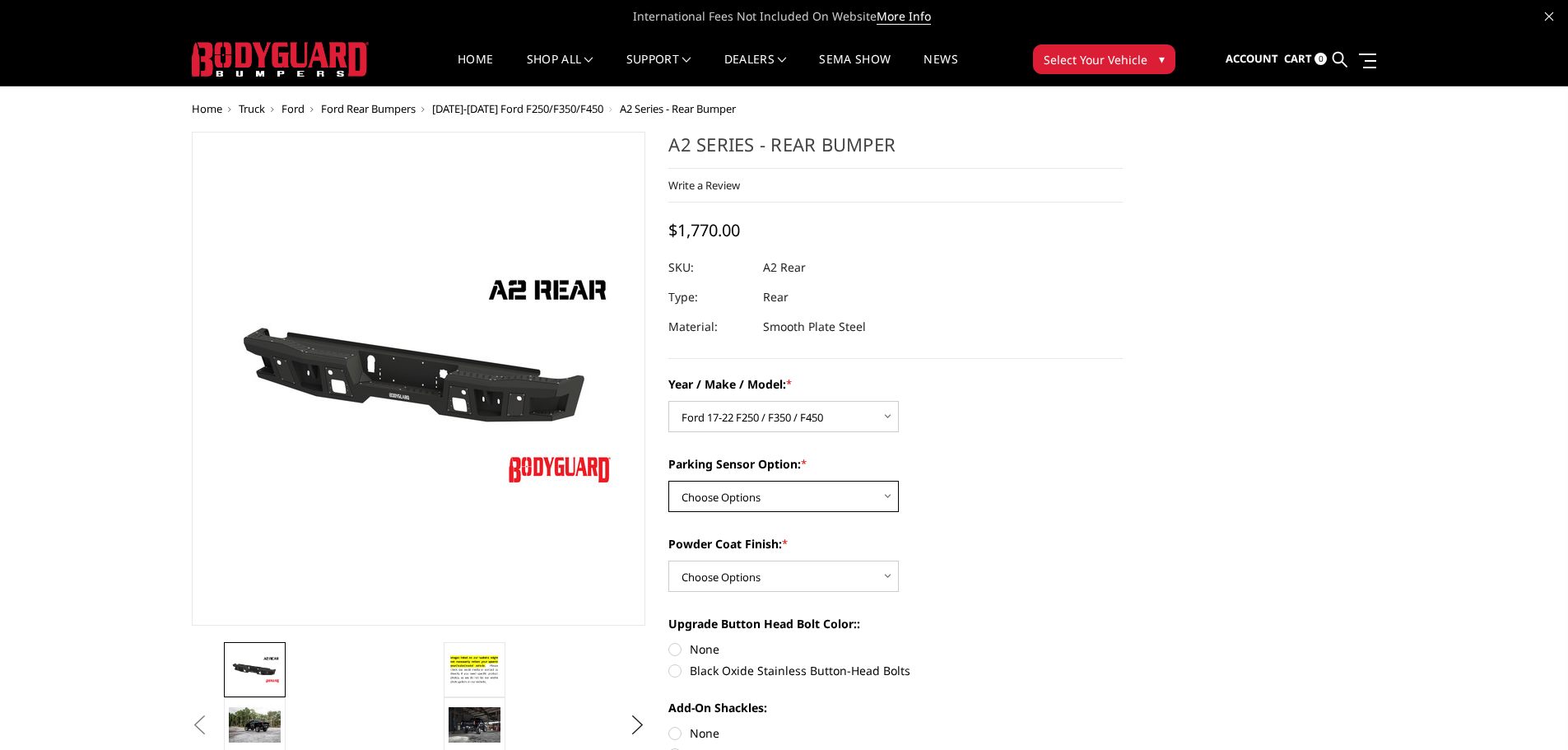
select select "564"
click at [669, 481] on select "Choose Options Yes - With sensor cutouts No - Without sensor cutouts" at bounding box center [784, 496] width 230 height 31
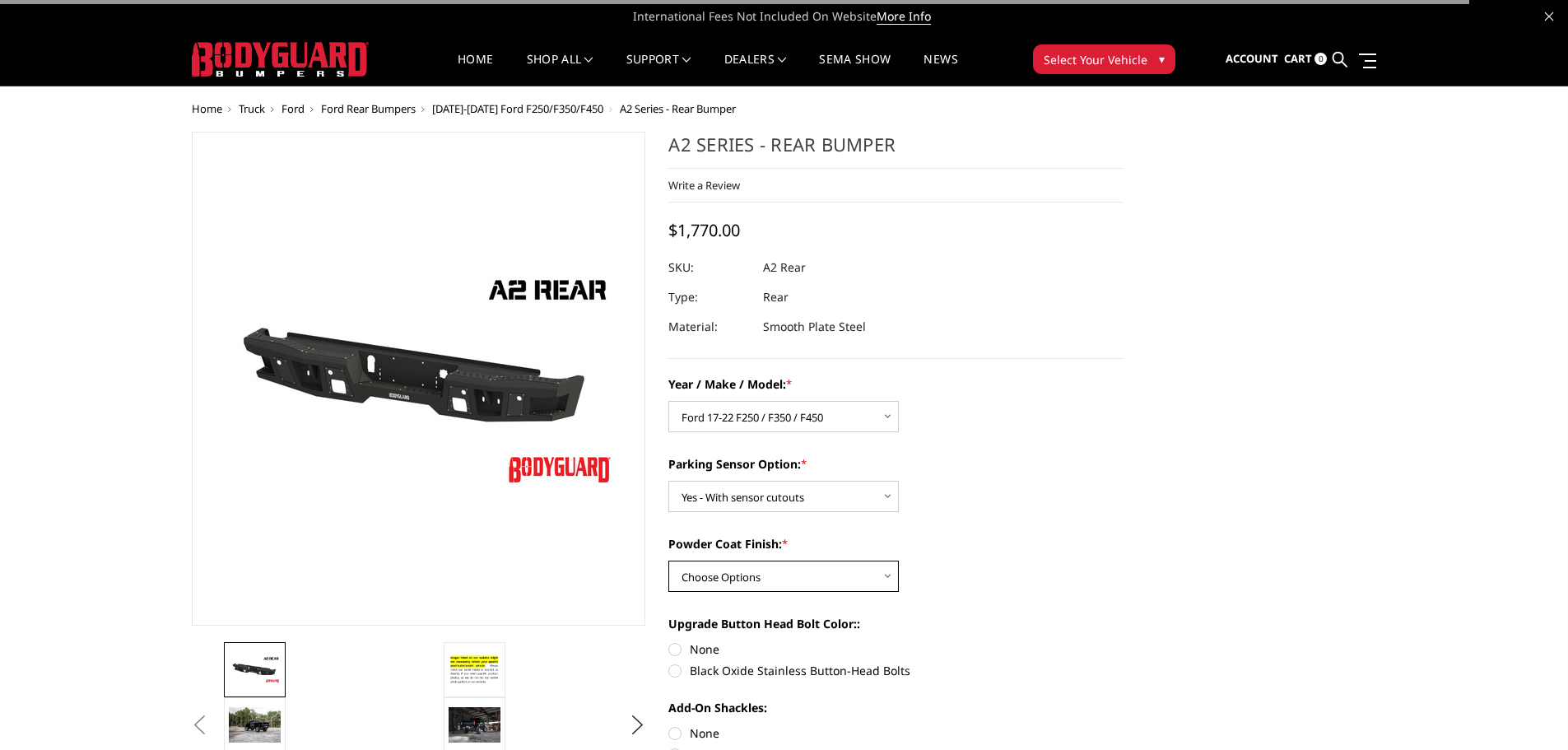
click at [746, 570] on select "Choose Options Bare metal (included) Texture black powder coat" at bounding box center [784, 576] width 230 height 31
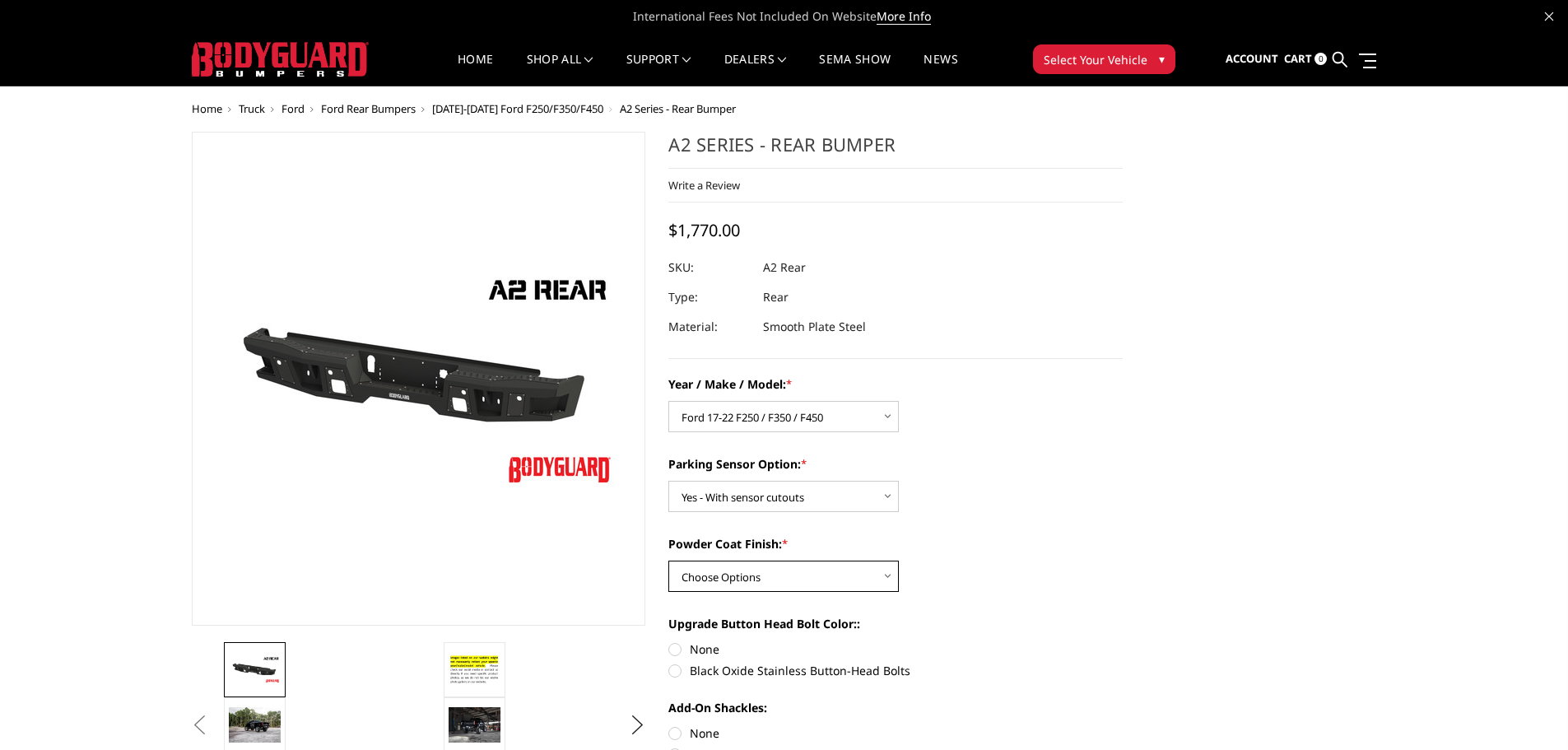
select select "549"
click at [669, 561] on select "Choose Options Bare metal (included) Texture black powder coat" at bounding box center [784, 576] width 230 height 31
click at [679, 668] on label "Black Oxide Stainless Button-Head Bolts" at bounding box center [895, 671] width 454 height 17
click at [1123, 642] on input "Black Oxide Stainless Button-Head Bolts" at bounding box center [1123, 641] width 1 height 1
radio input "true"
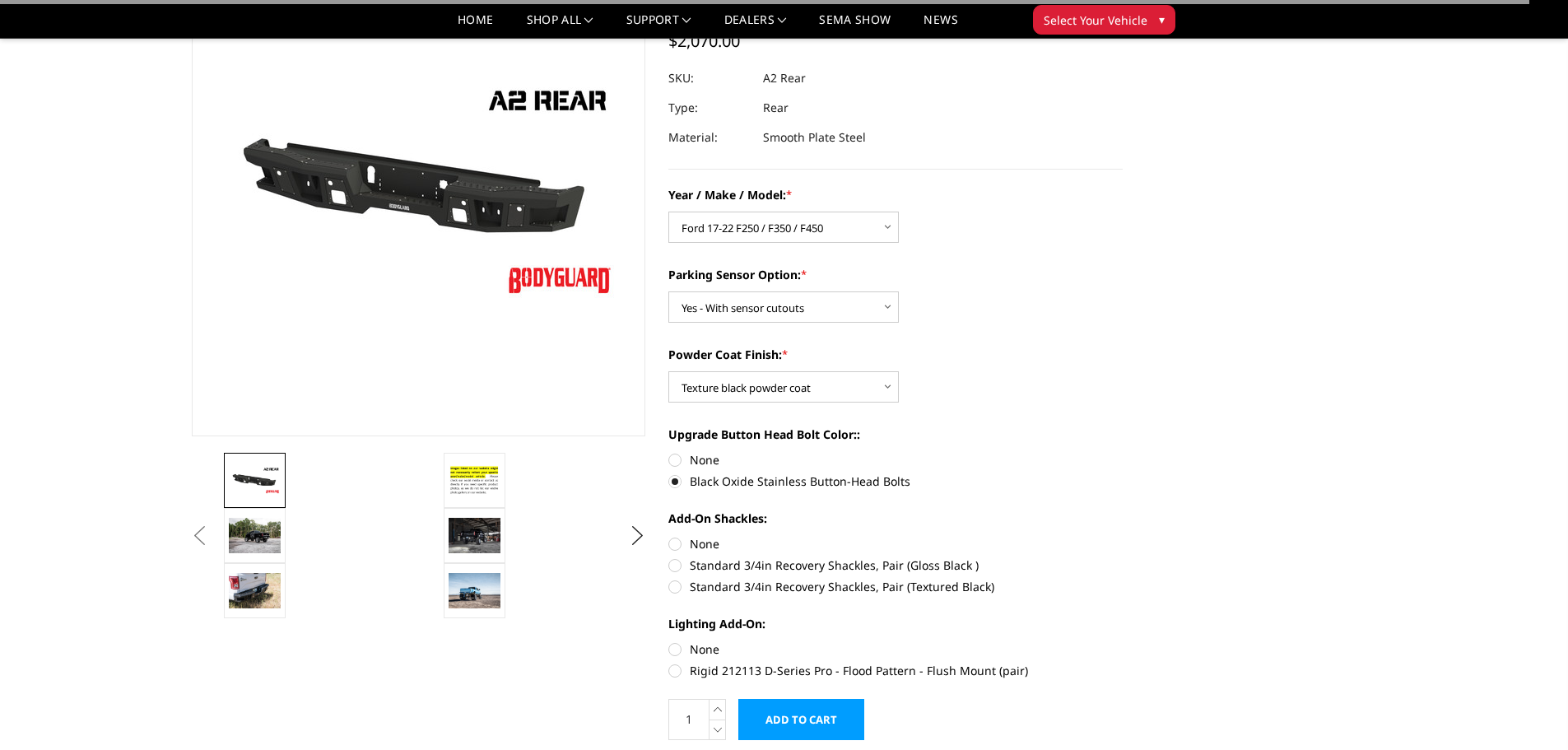
scroll to position [165, 0]
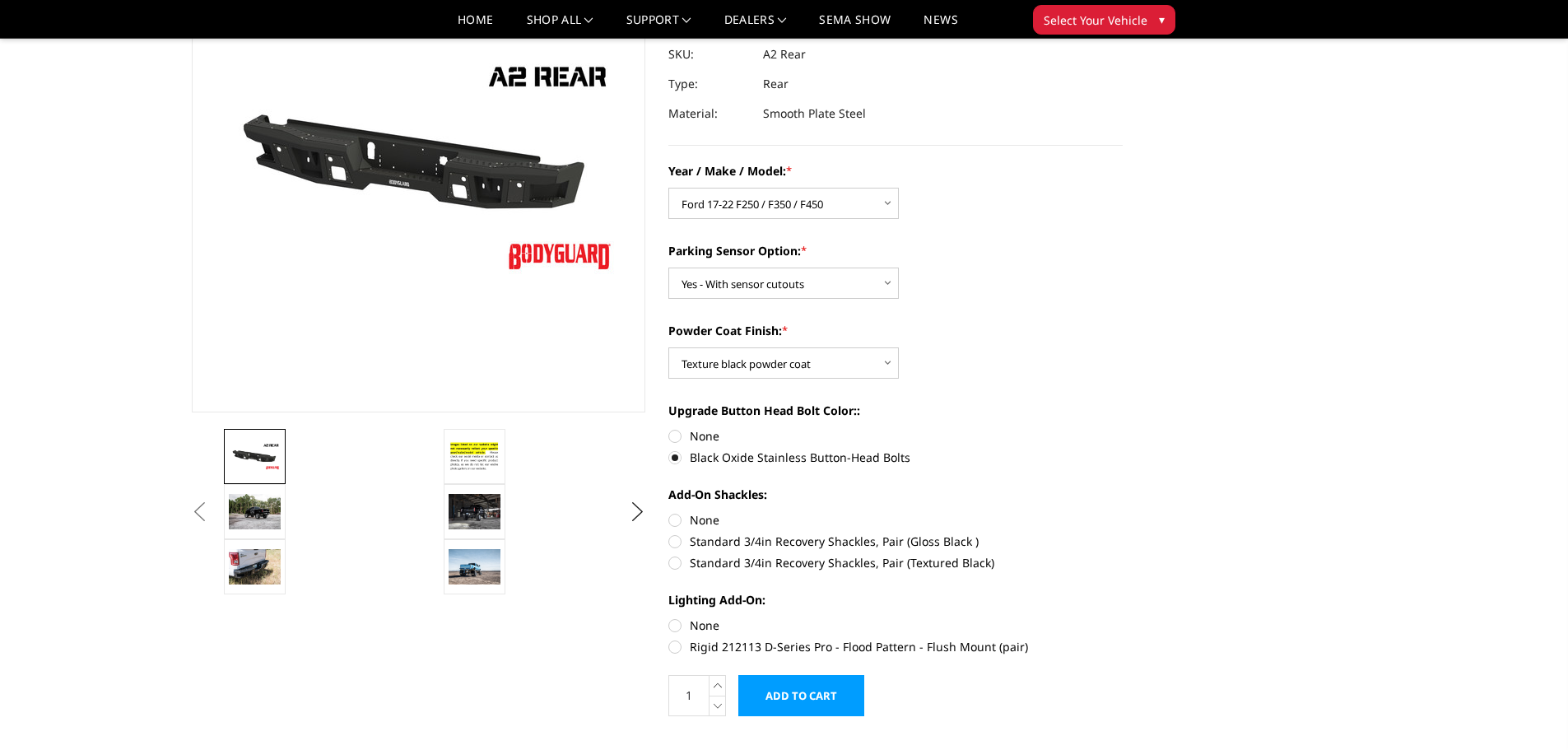
click at [673, 564] on label "Standard 3/4in Recovery Shackles, Pair (Textured Black)" at bounding box center [895, 563] width 454 height 17
click at [1123, 534] on input "Standard 3/4in Recovery Shackles, Pair (Textured Black)" at bounding box center [1123, 533] width 1 height 1
radio input "true"
click at [678, 626] on label "None" at bounding box center [895, 626] width 454 height 17
click at [670, 617] on input "None" at bounding box center [669, 617] width 1 height 1
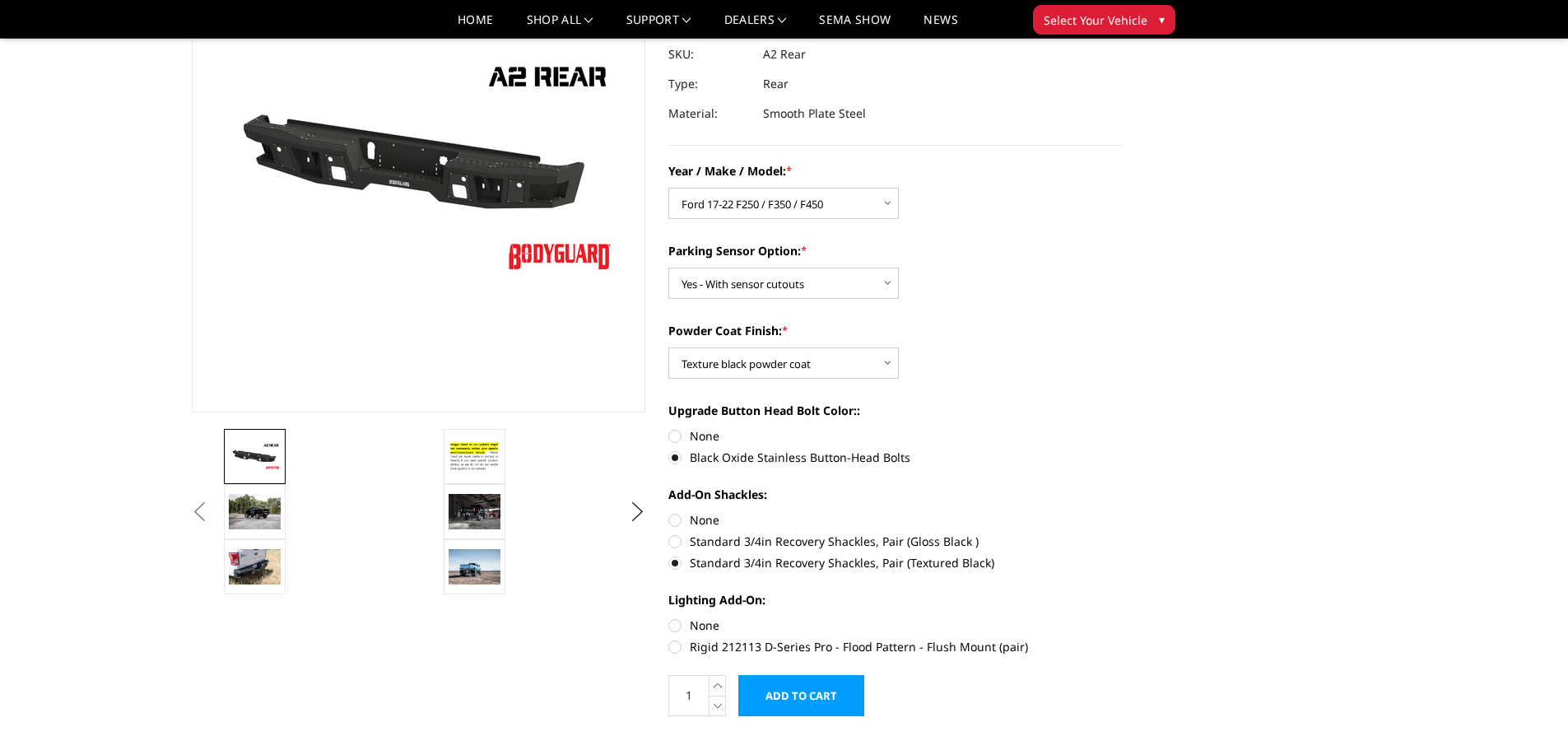
radio input "true"
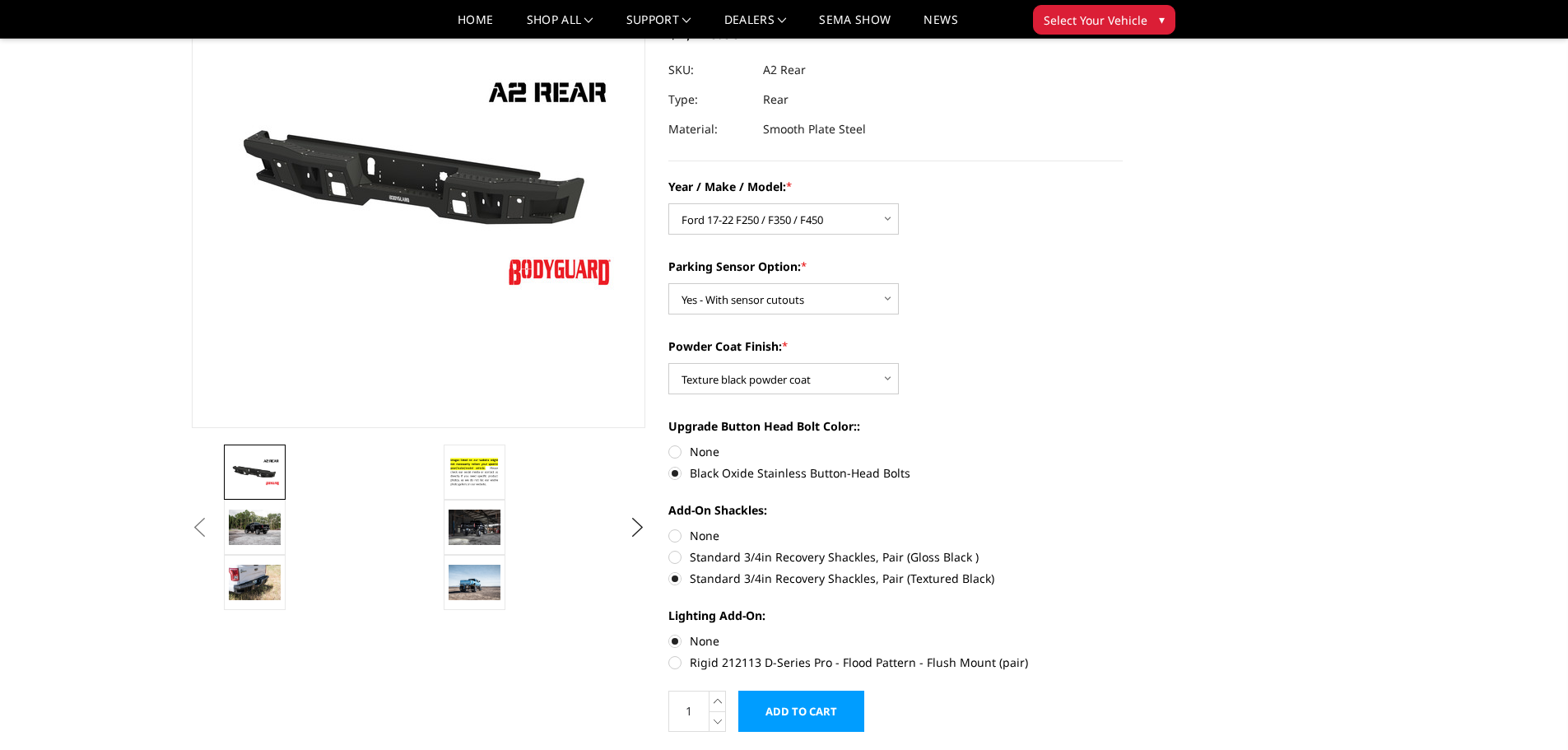
scroll to position [0, 0]
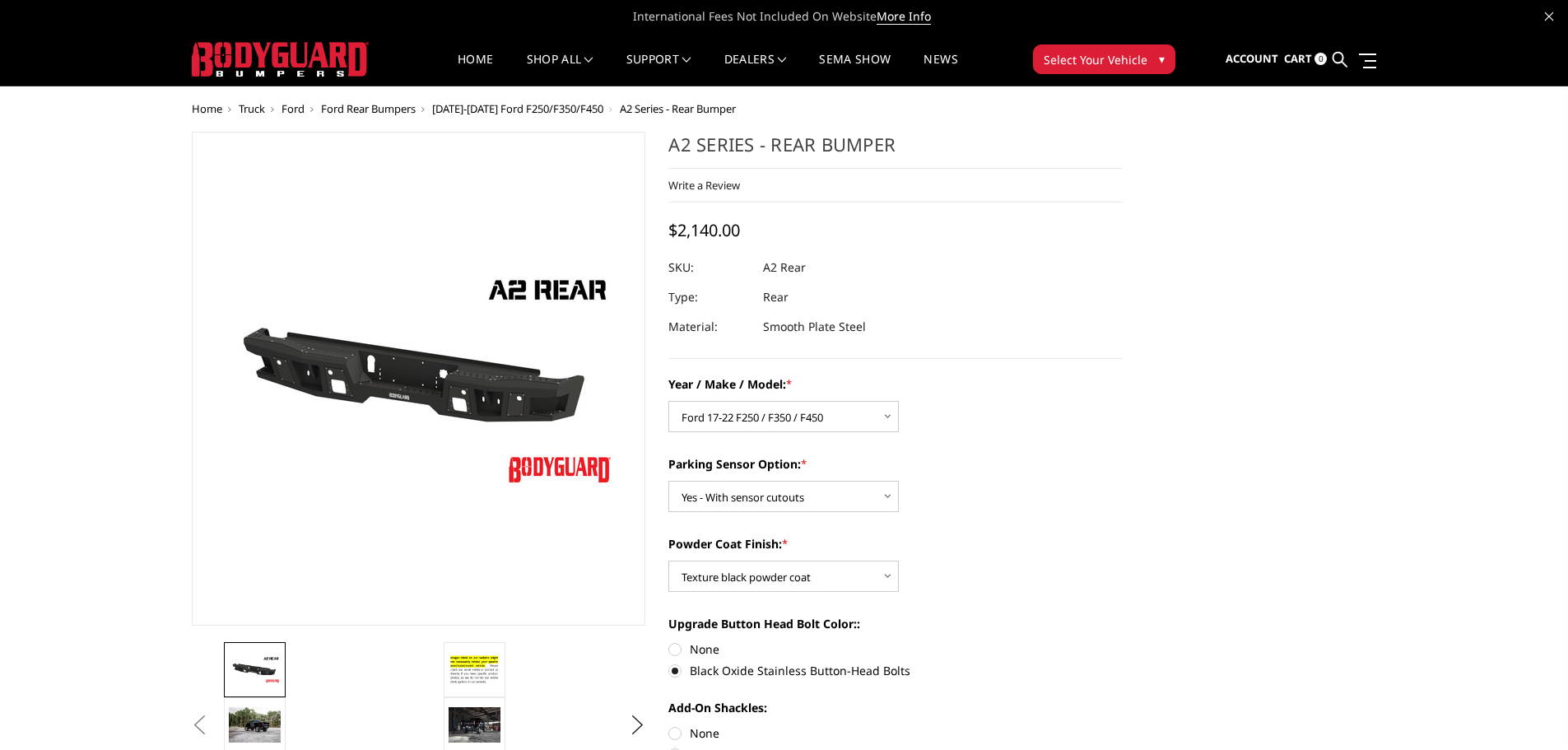
drag, startPoint x: 760, startPoint y: 267, endPoint x: 788, endPoint y: 273, distance: 28.6
click at [788, 273] on dl "SKU: A2 Rear UPC: Type: Rear Material: Smooth Plate Steel" at bounding box center [895, 297] width 454 height 89
drag, startPoint x: 809, startPoint y: 264, endPoint x: 769, endPoint y: 261, distance: 40.1
click at [769, 261] on dl "SKU: A2 Rear UPC: Type: Rear Material: Smooth Plate Steel" at bounding box center [895, 297] width 454 height 89
drag, startPoint x: 670, startPoint y: 144, endPoint x: 767, endPoint y: 149, distance: 97.1
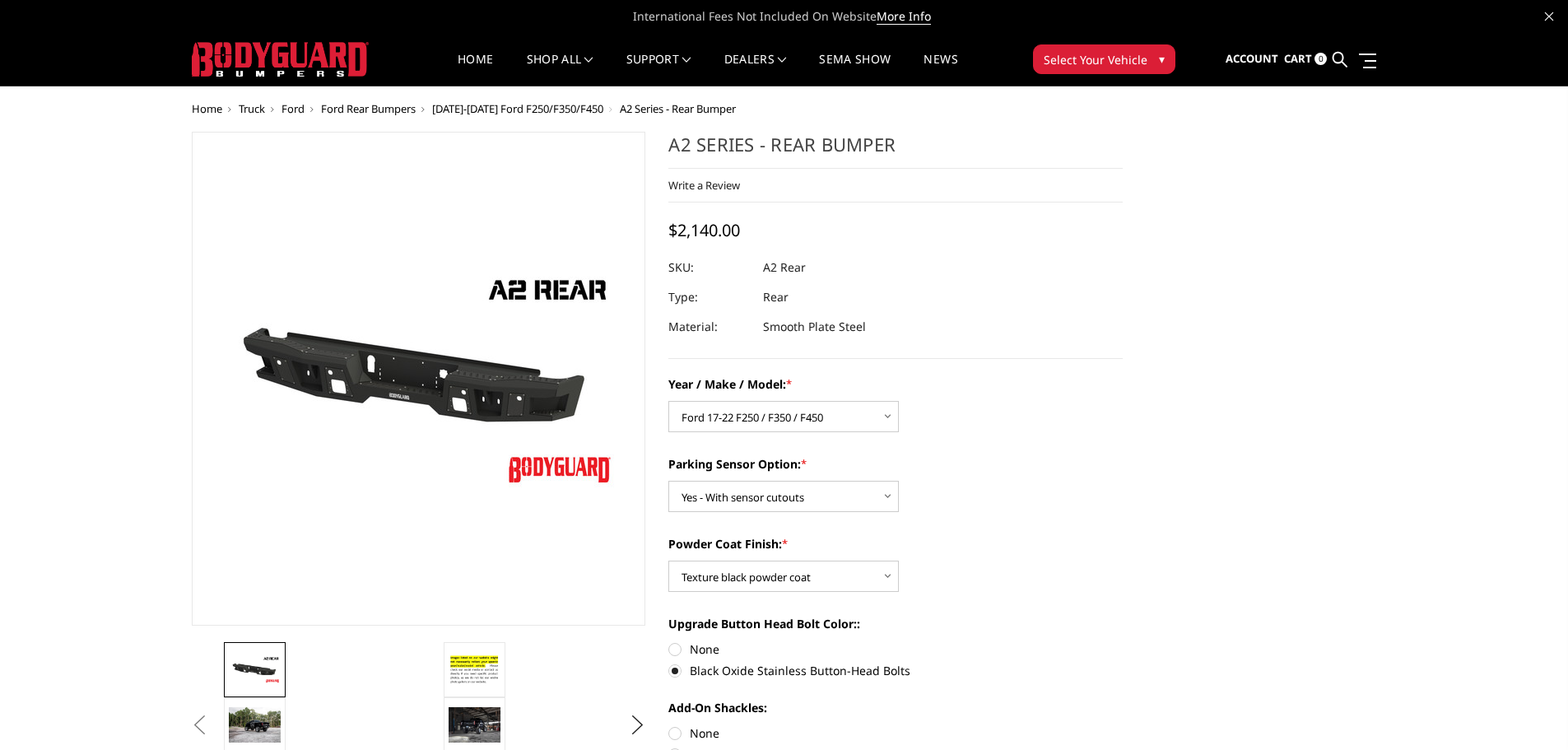
click at [766, 149] on h1 "A2 Series - Rear Bumper" at bounding box center [895, 150] width 454 height 37
click at [980, 304] on dl "SKU: A2 Rear UPC: Type: Rear Material: Smooth Plate Steel" at bounding box center [895, 297] width 454 height 89
